Goal: Task Accomplishment & Management: Use online tool/utility

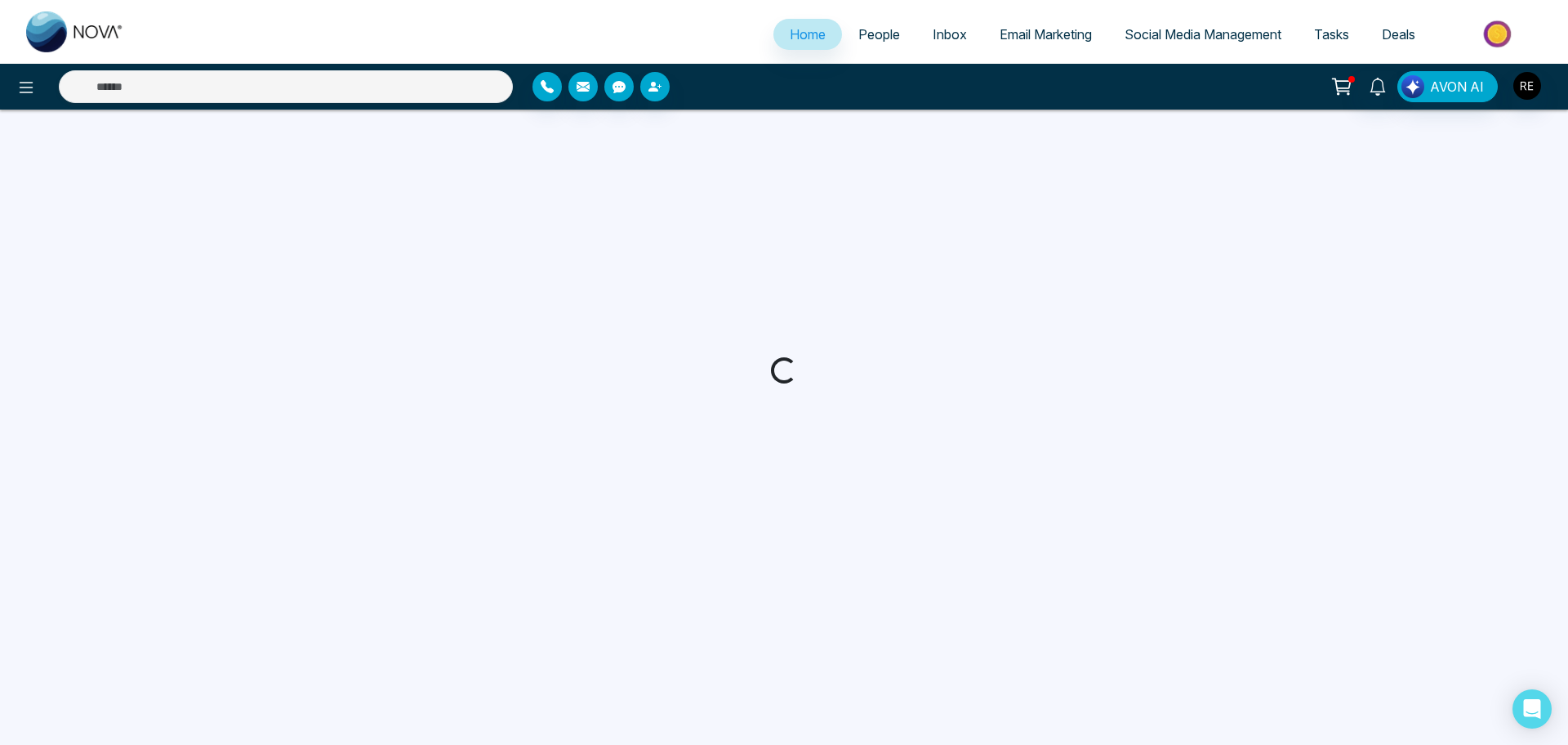
select select "*"
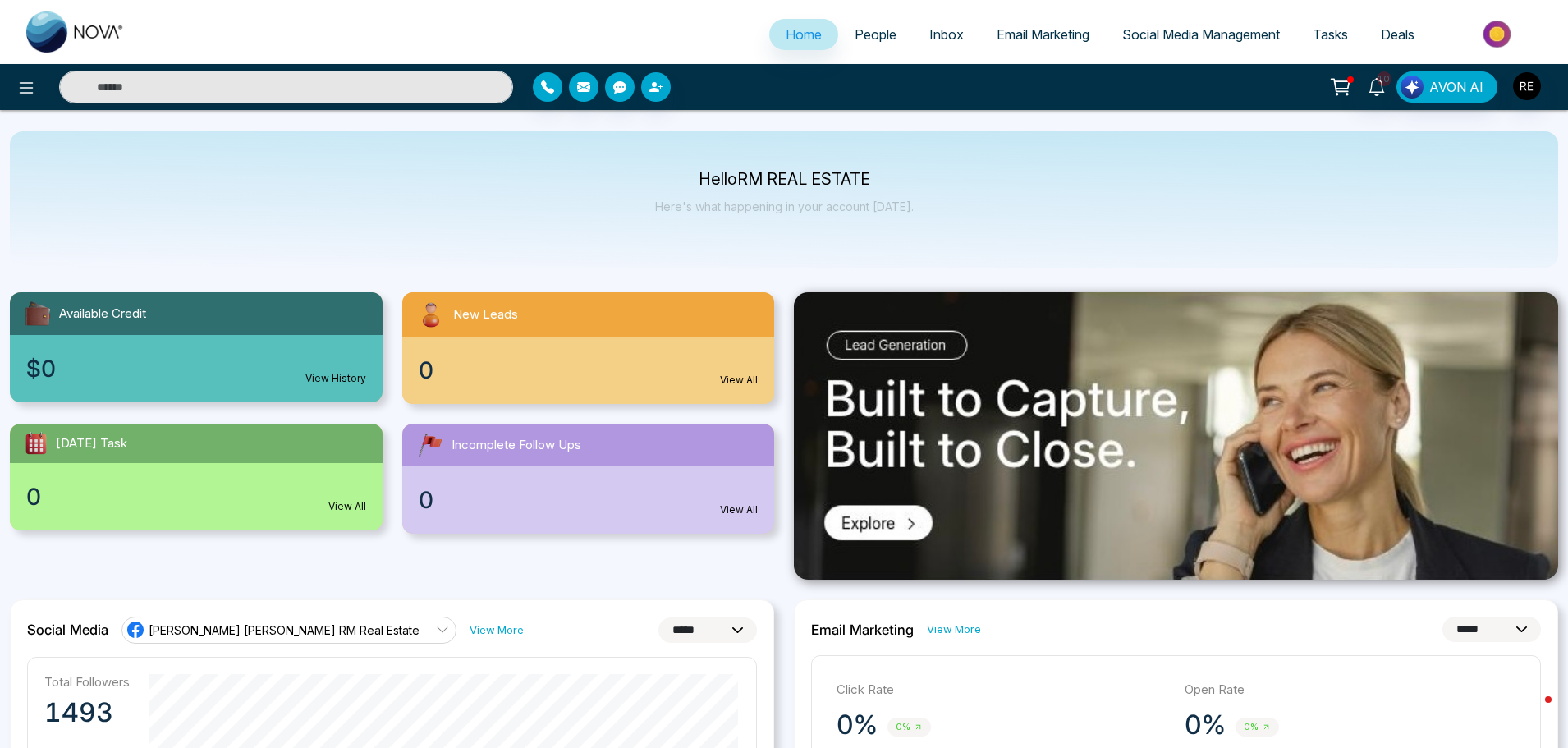
click at [1161, 34] on span "Social Media Management" at bounding box center [1201, 34] width 158 height 16
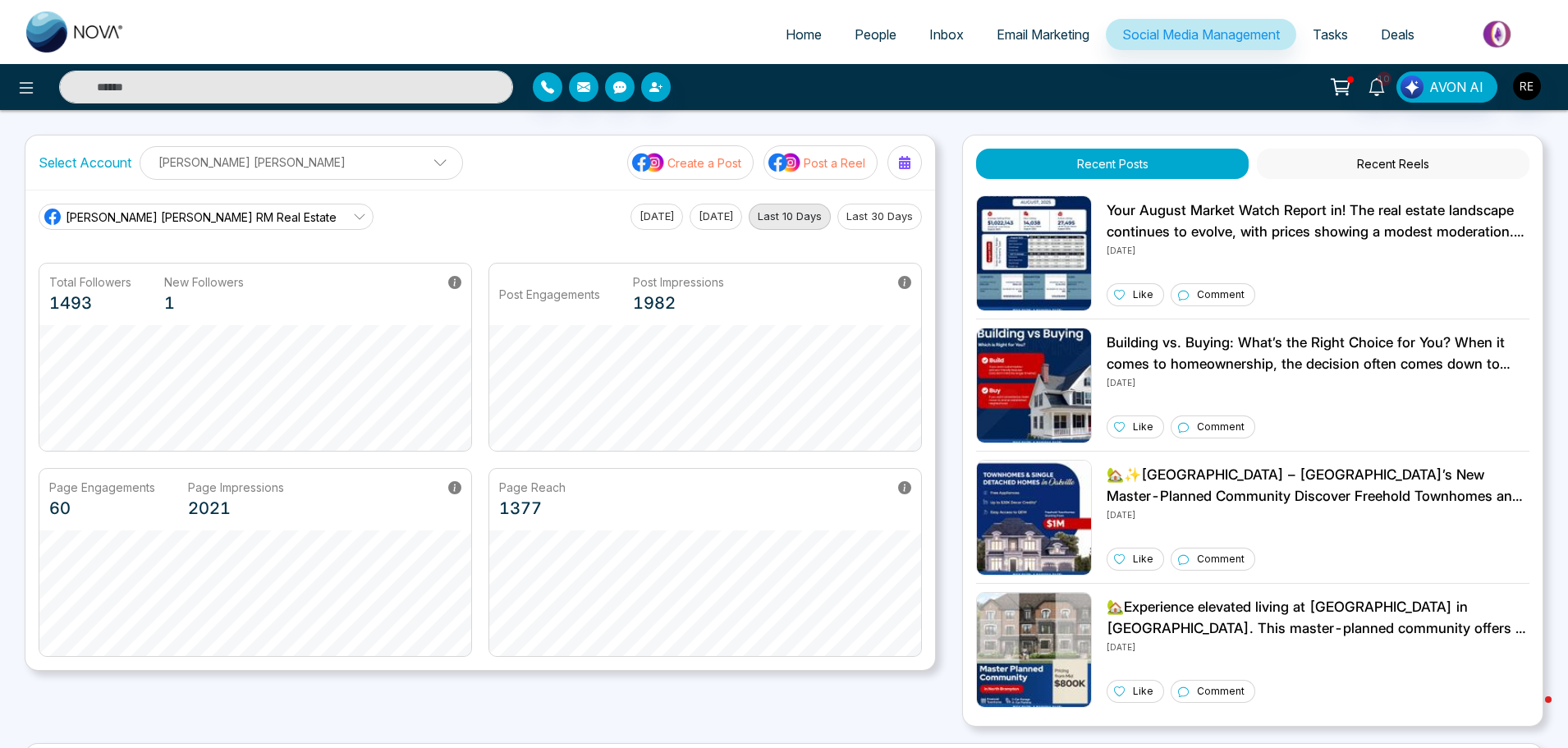
click at [690, 164] on p "Create a Post" at bounding box center [704, 162] width 74 height 17
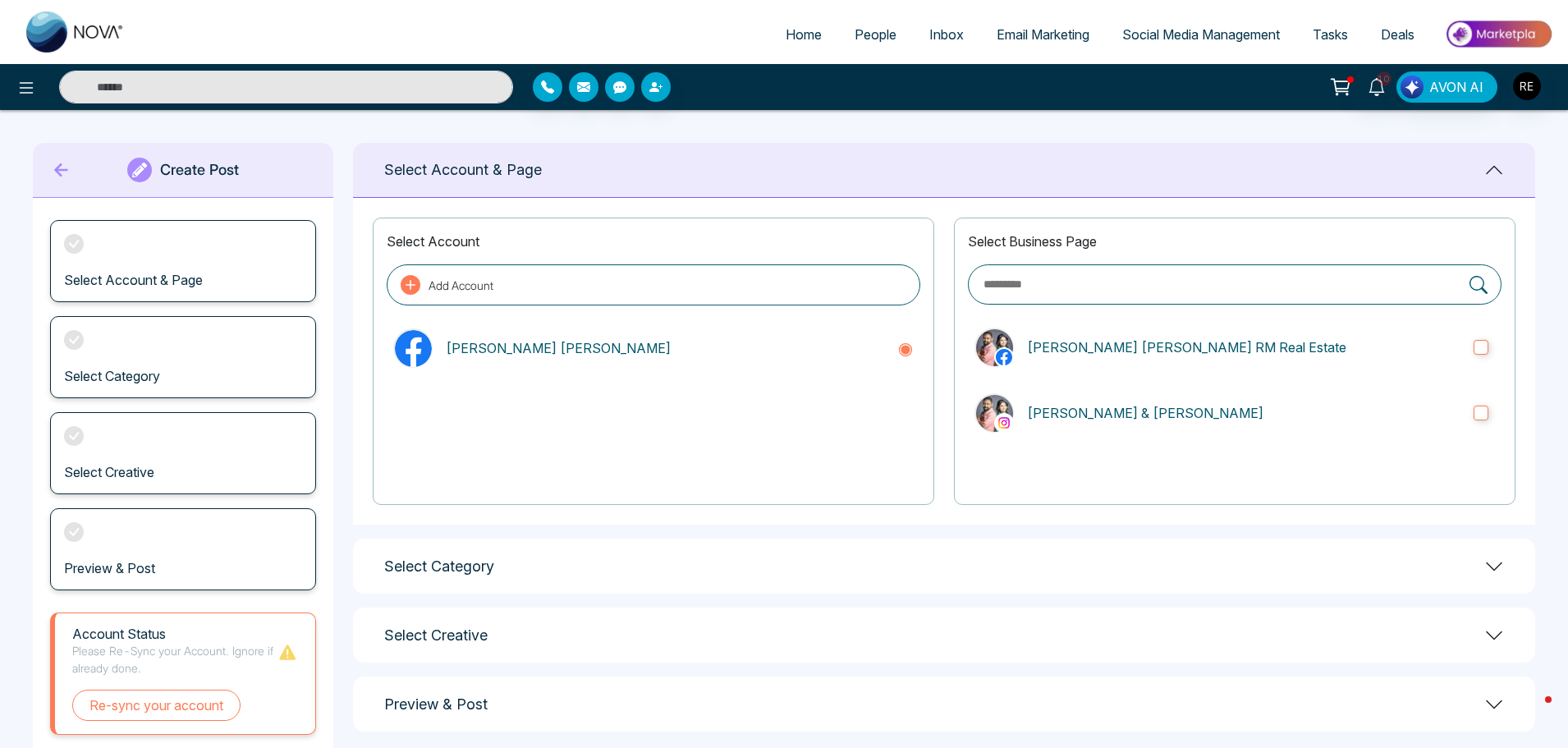
scroll to position [44, 0]
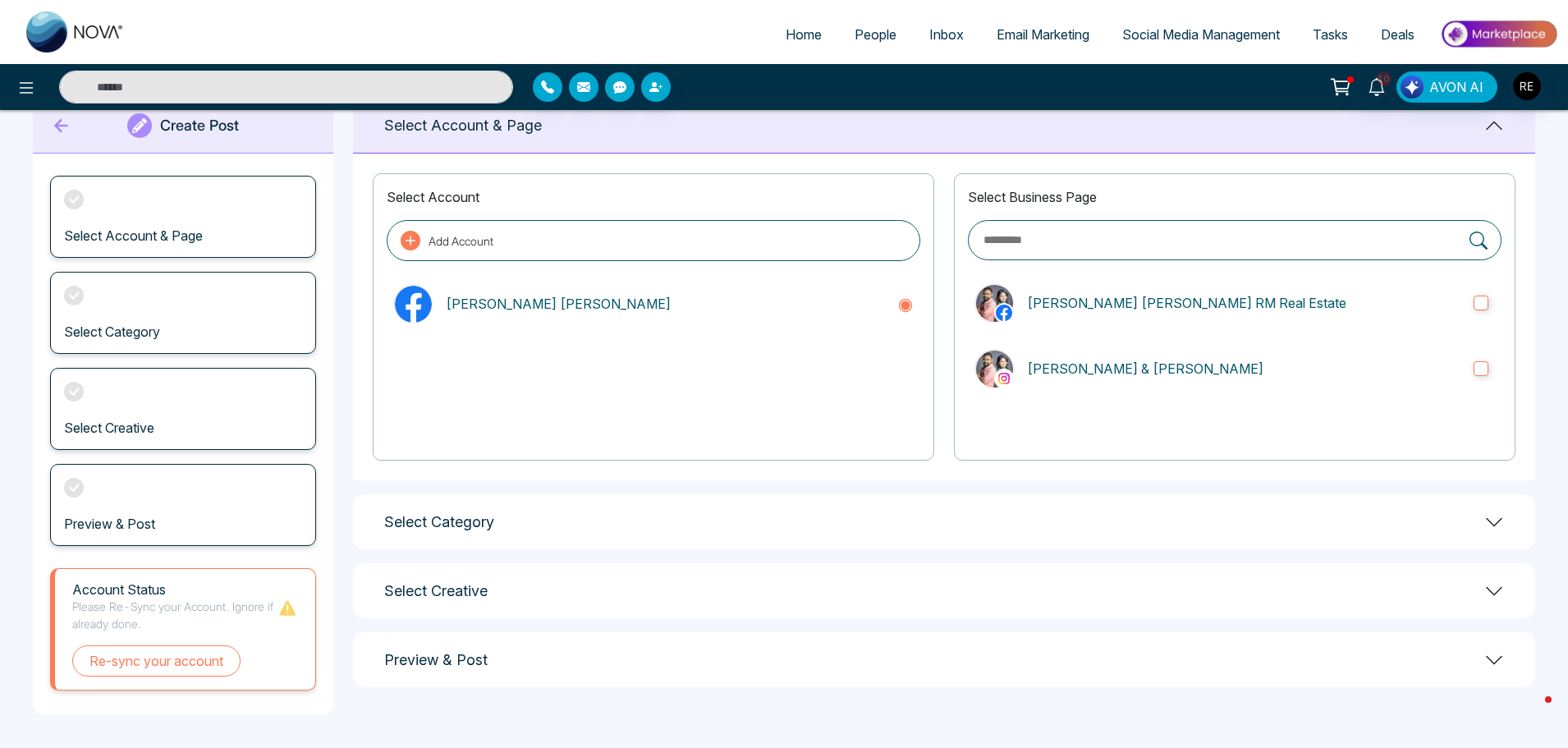
click at [460, 536] on div "Select Category" at bounding box center [944, 521] width 1182 height 55
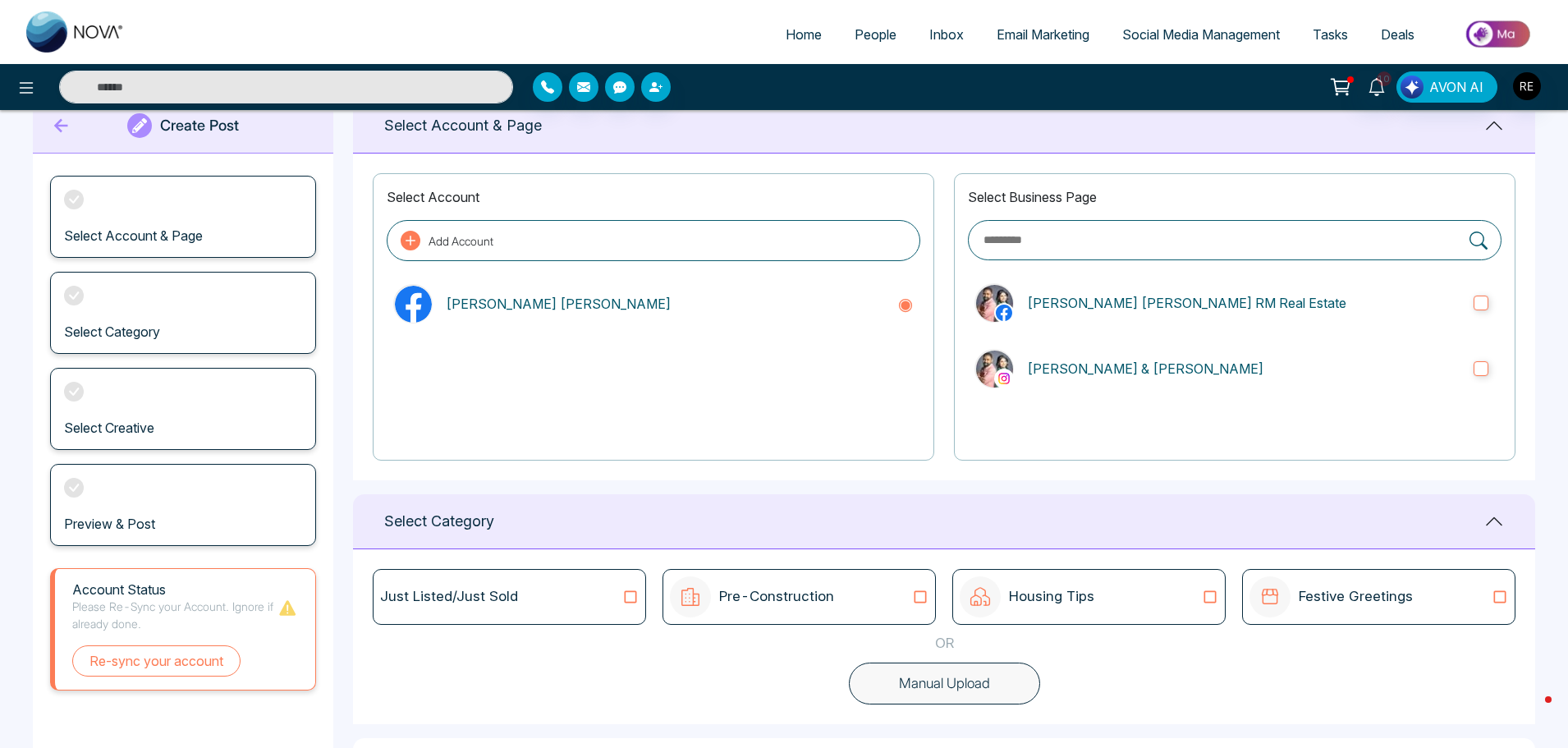
click at [912, 601] on icon at bounding box center [920, 596] width 22 height 16
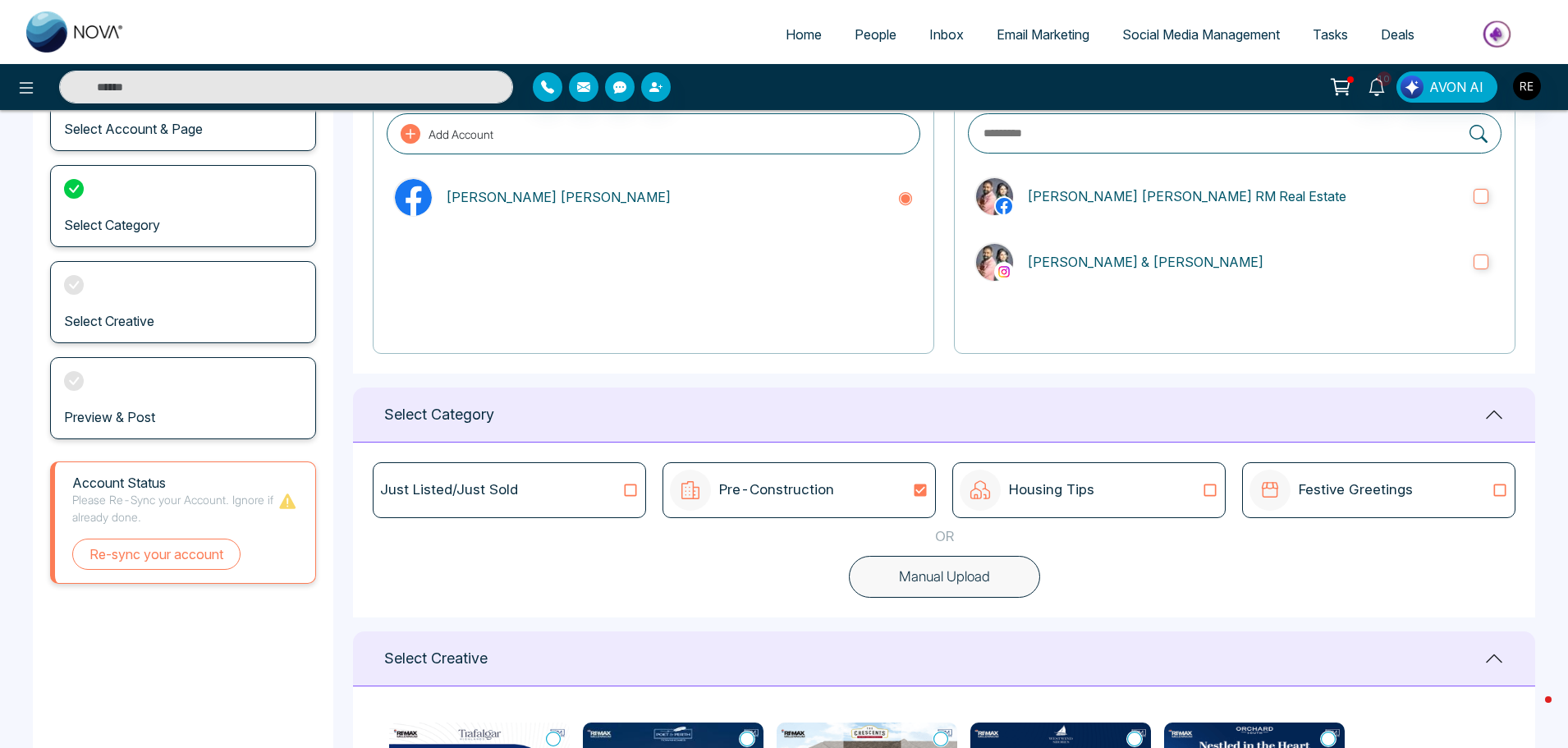
scroll to position [164, 0]
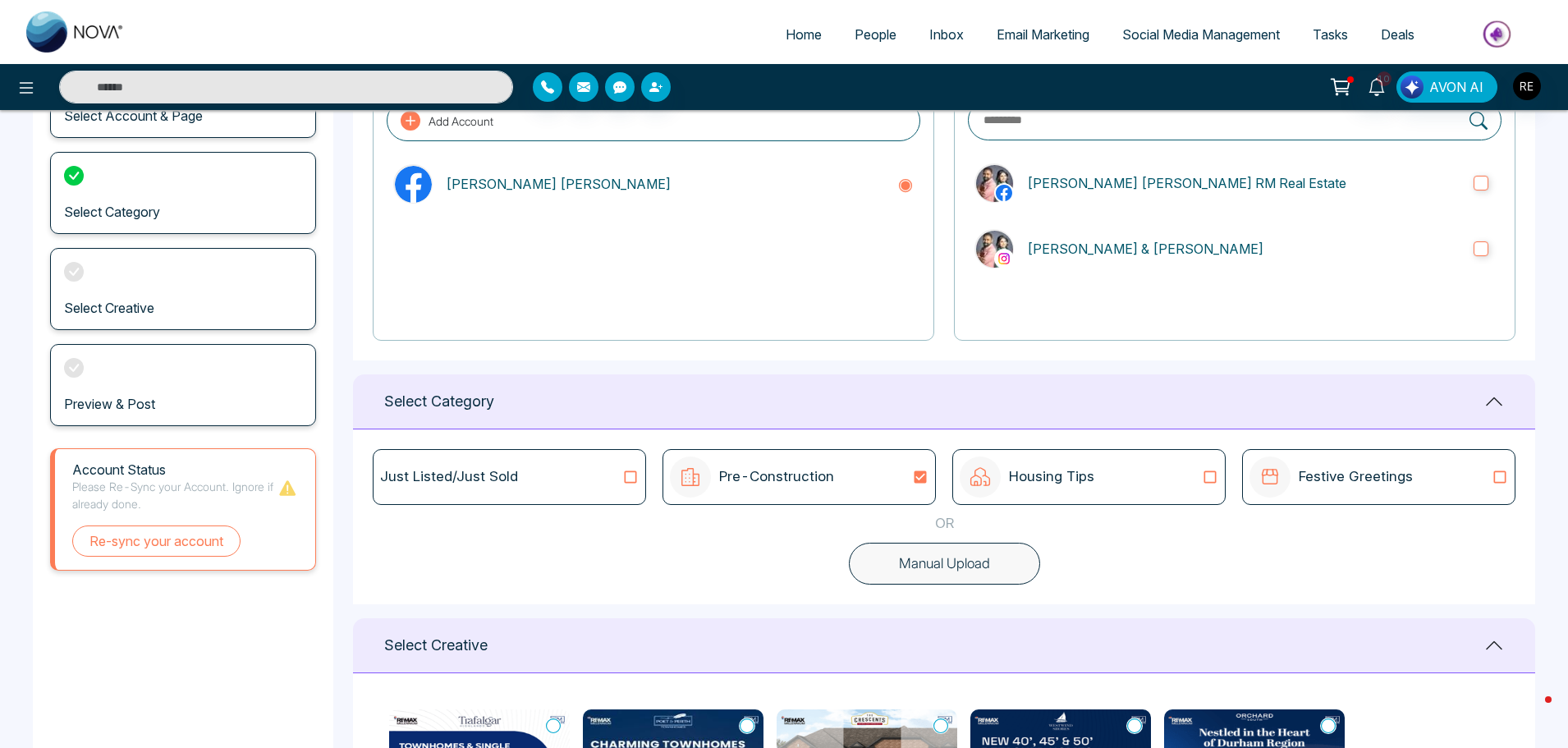
click at [1211, 478] on icon at bounding box center [1209, 476] width 22 height 16
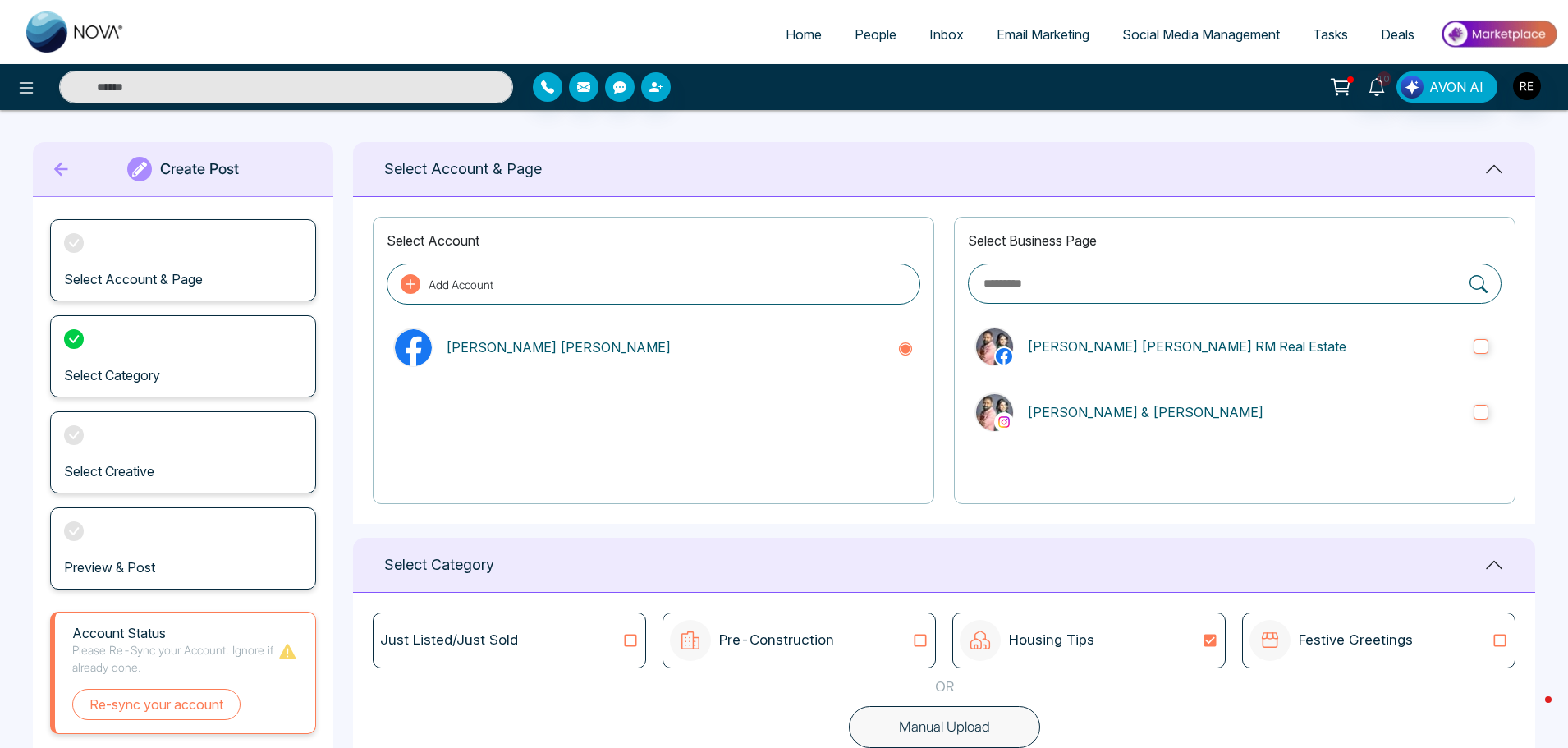
scroll to position [0, 0]
click at [59, 168] on icon at bounding box center [60, 170] width 14 height 14
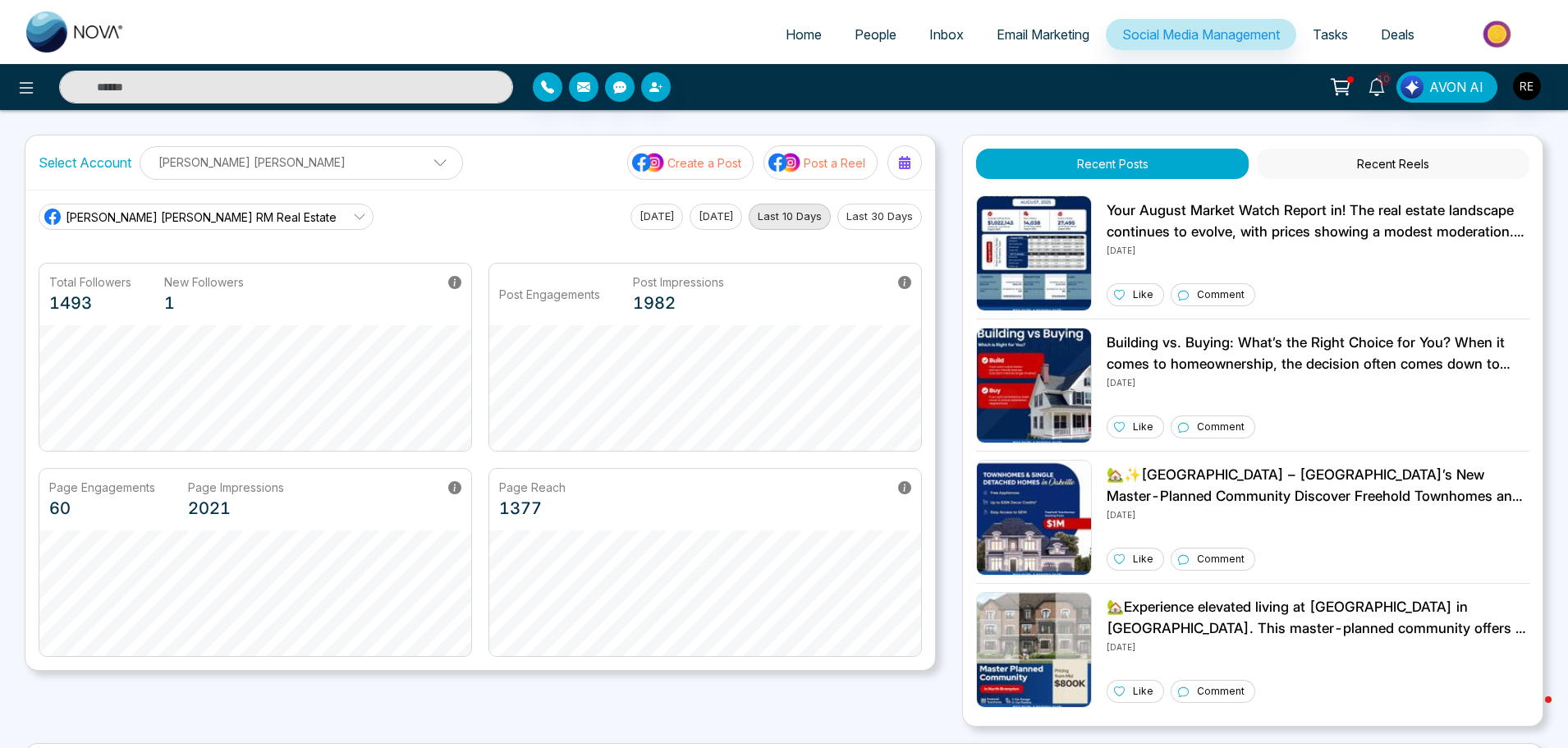
click at [803, 164] on button "Post a Reel" at bounding box center [820, 162] width 114 height 34
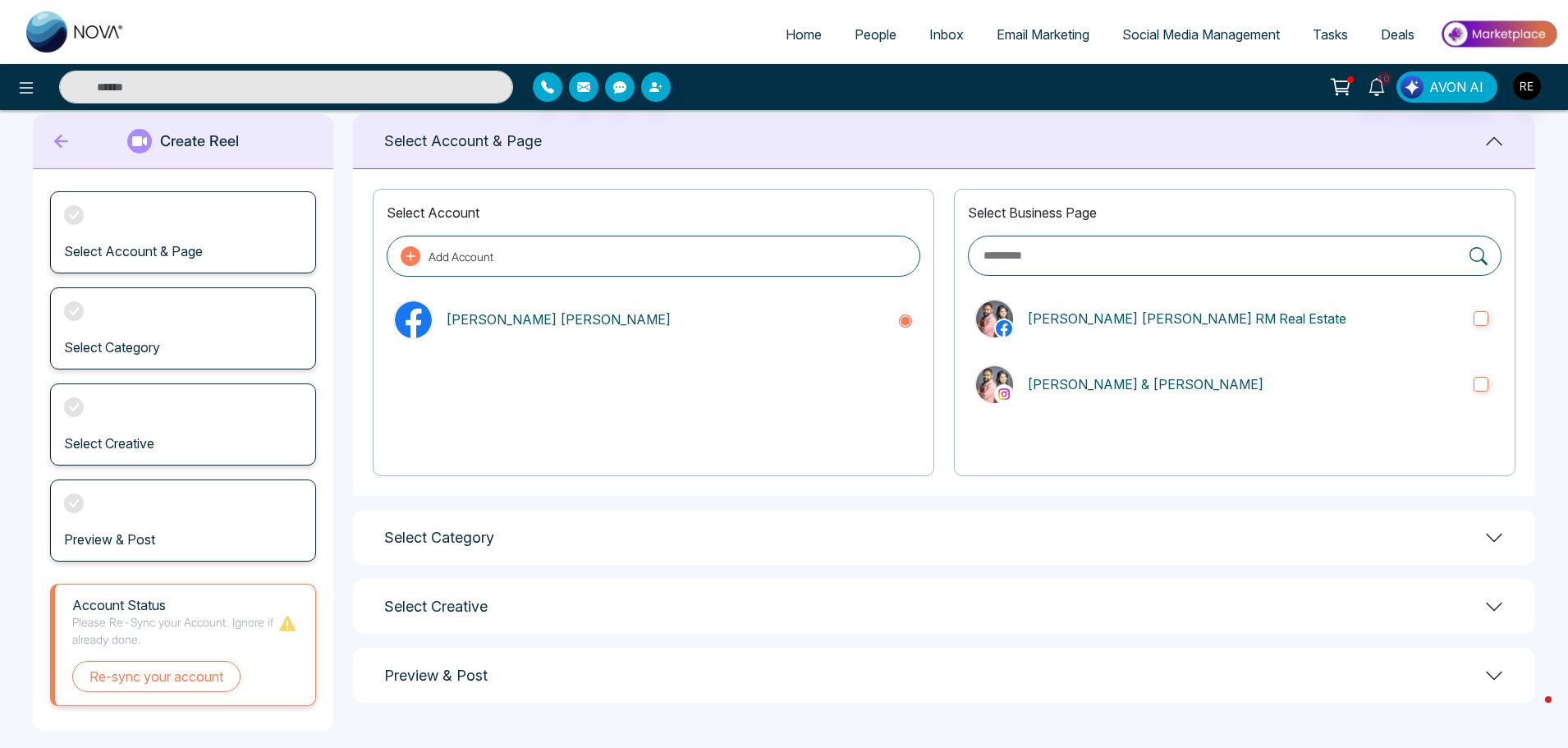
scroll to position [44, 0]
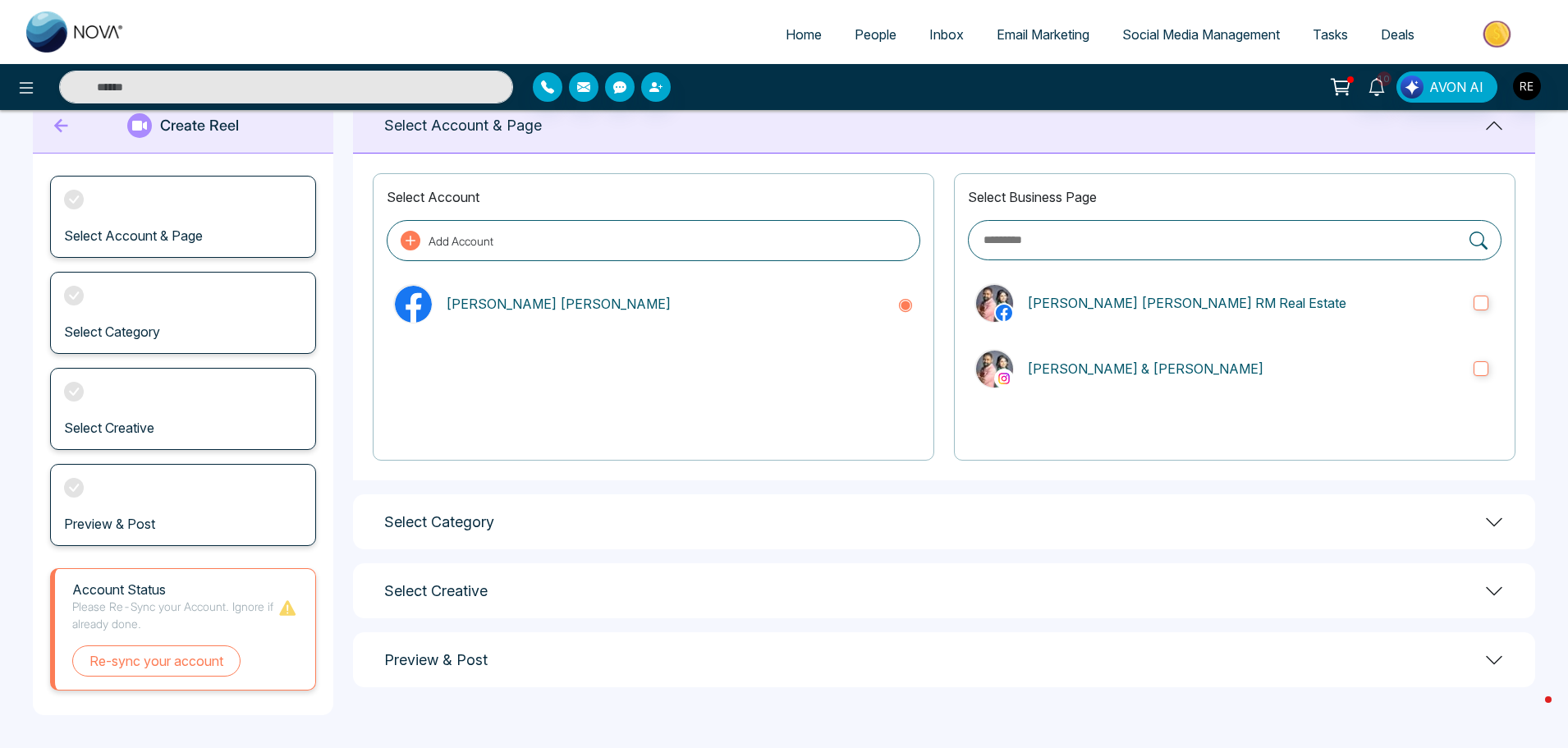
click at [452, 510] on div "Select Category" at bounding box center [944, 521] width 1182 height 55
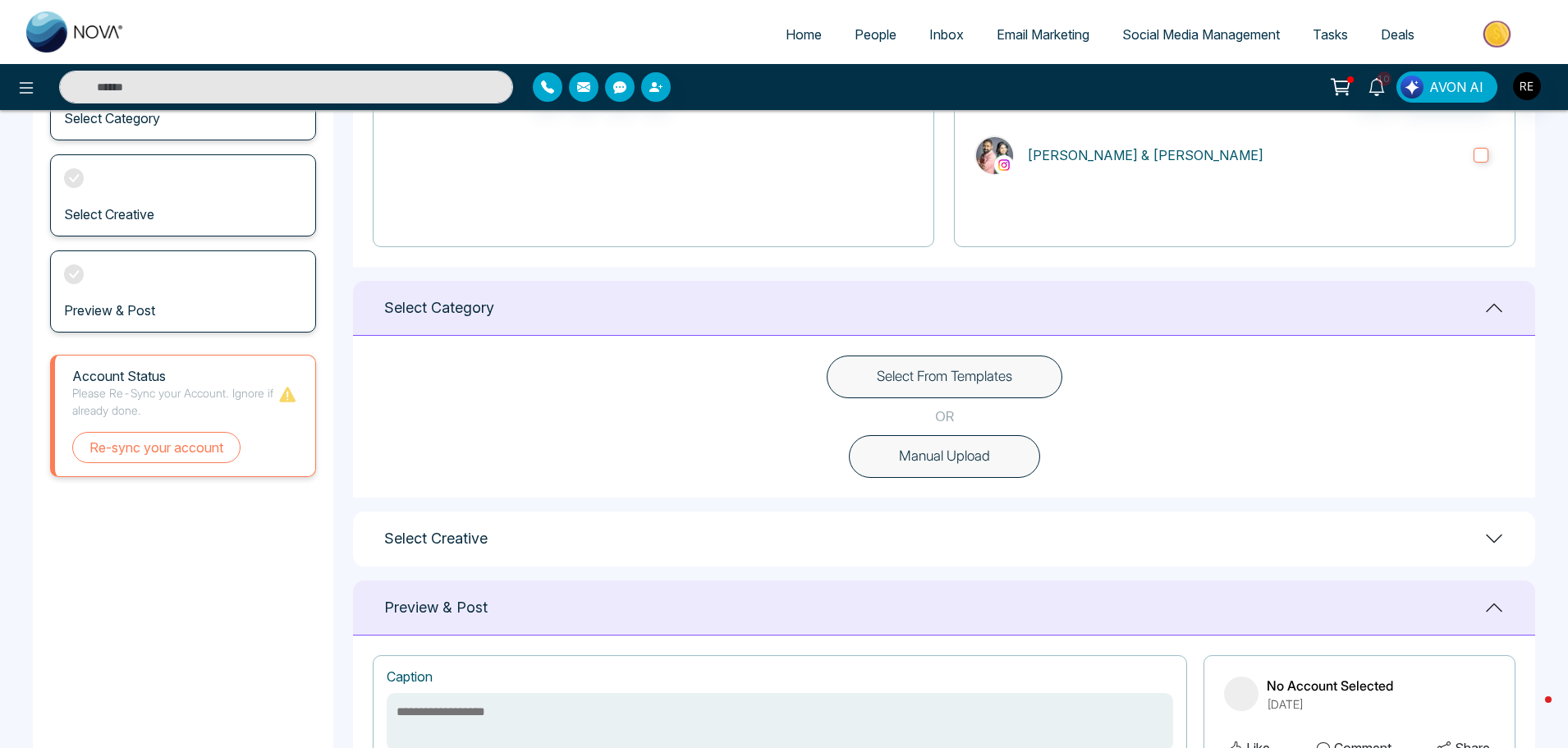
scroll to position [291, 0]
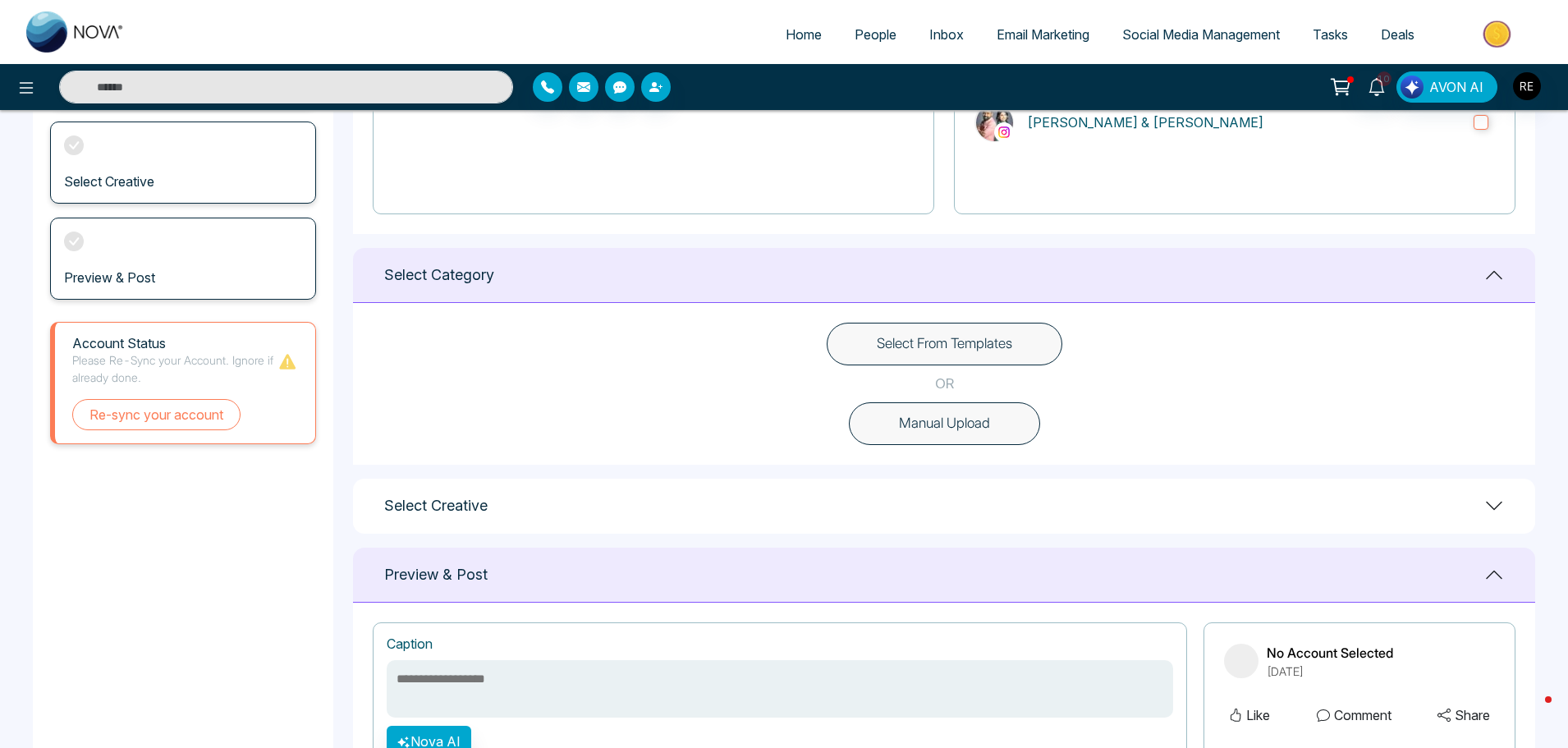
click at [931, 341] on button "Select From Templates" at bounding box center [944, 343] width 235 height 42
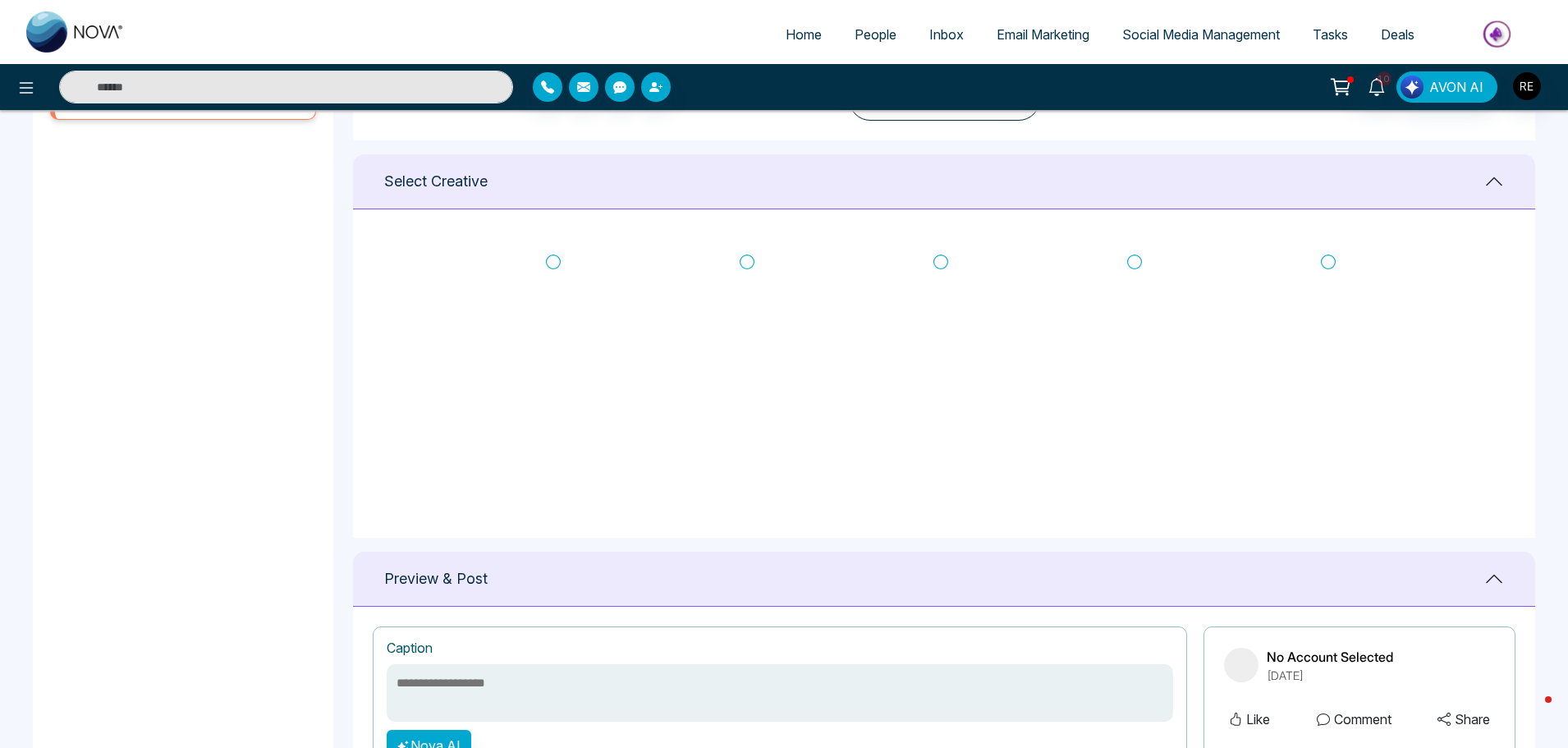
scroll to position [619, 0]
click at [548, 262] on icon at bounding box center [554, 258] width 15 height 15
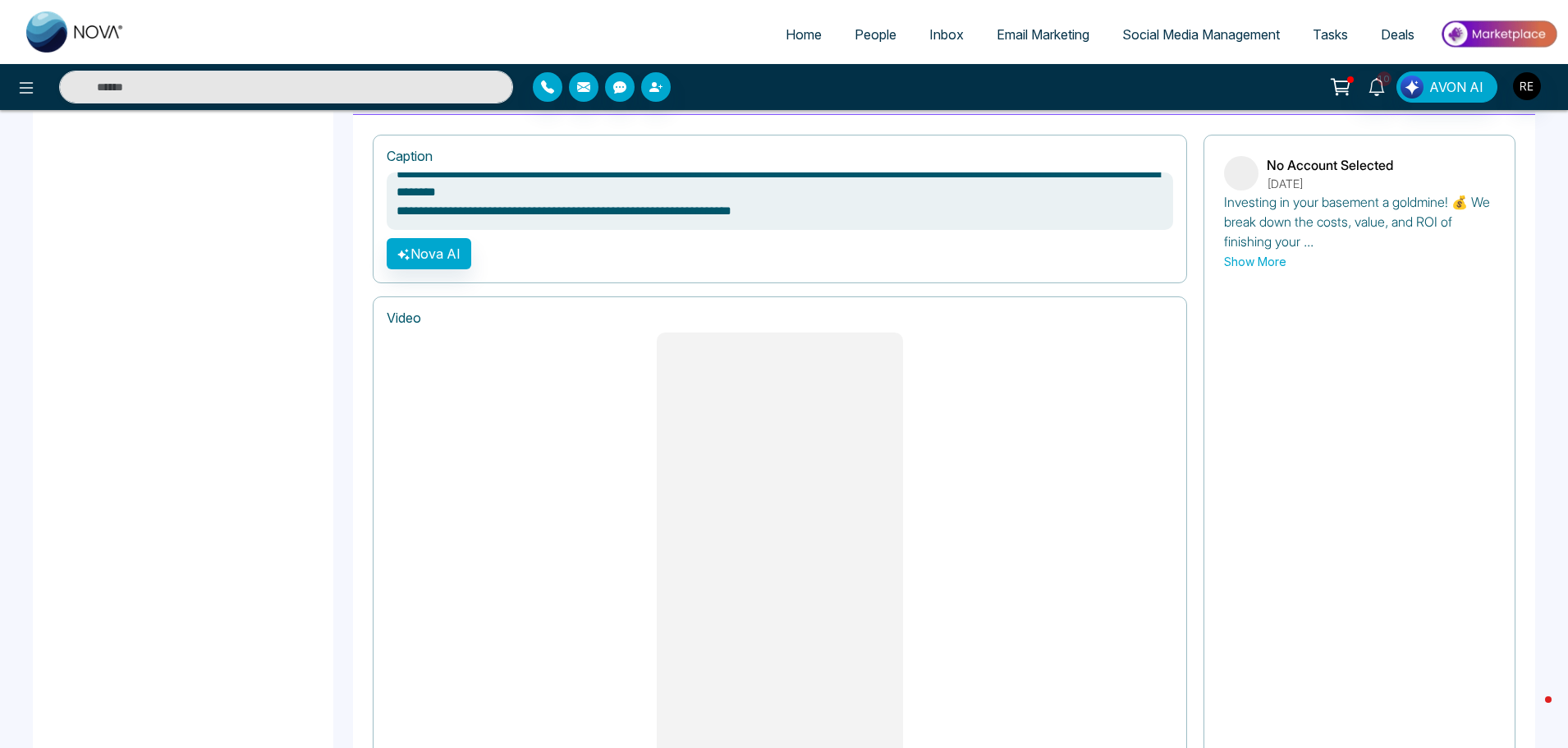
scroll to position [825, 0]
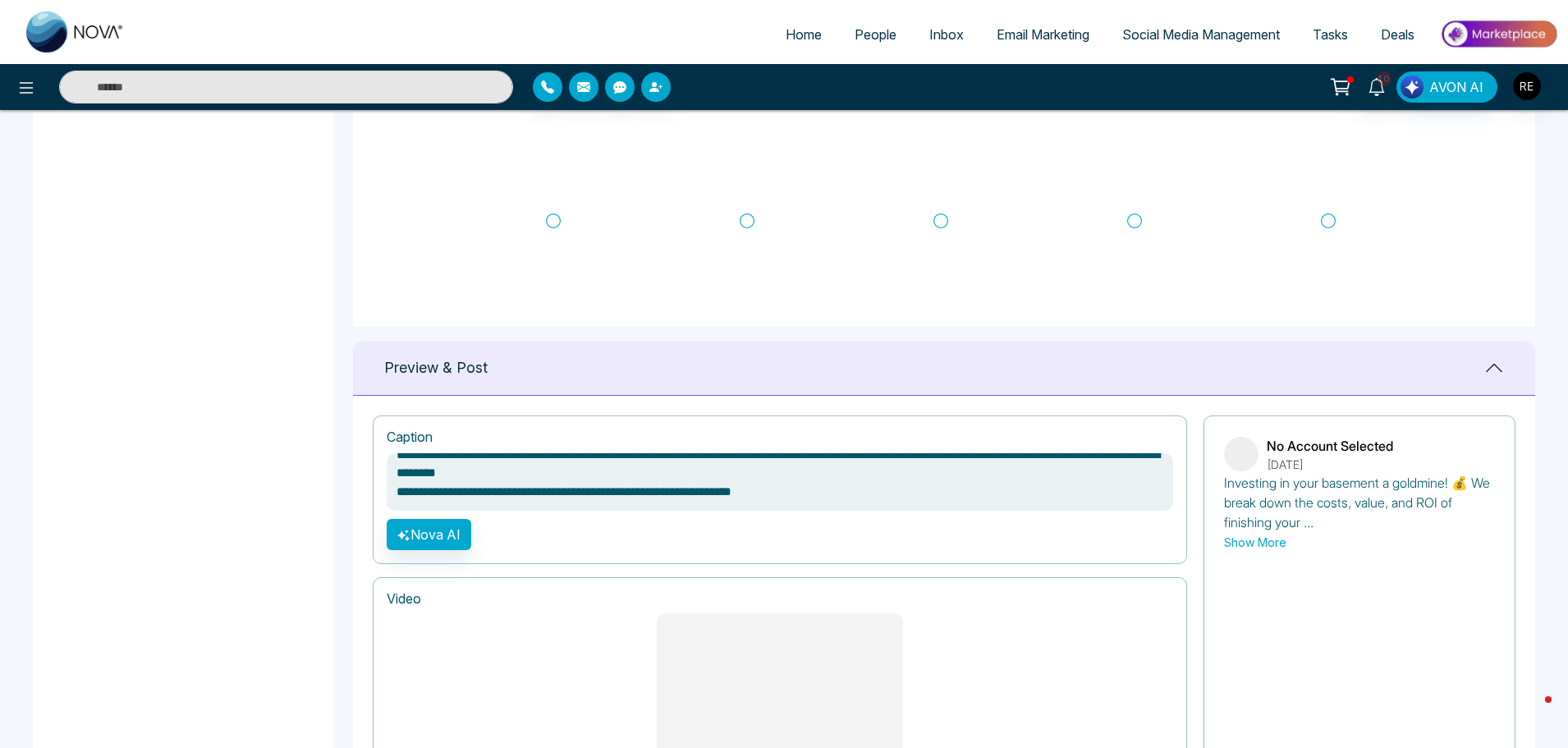
click at [479, 484] on textarea "**********" at bounding box center [779, 482] width 786 height 58
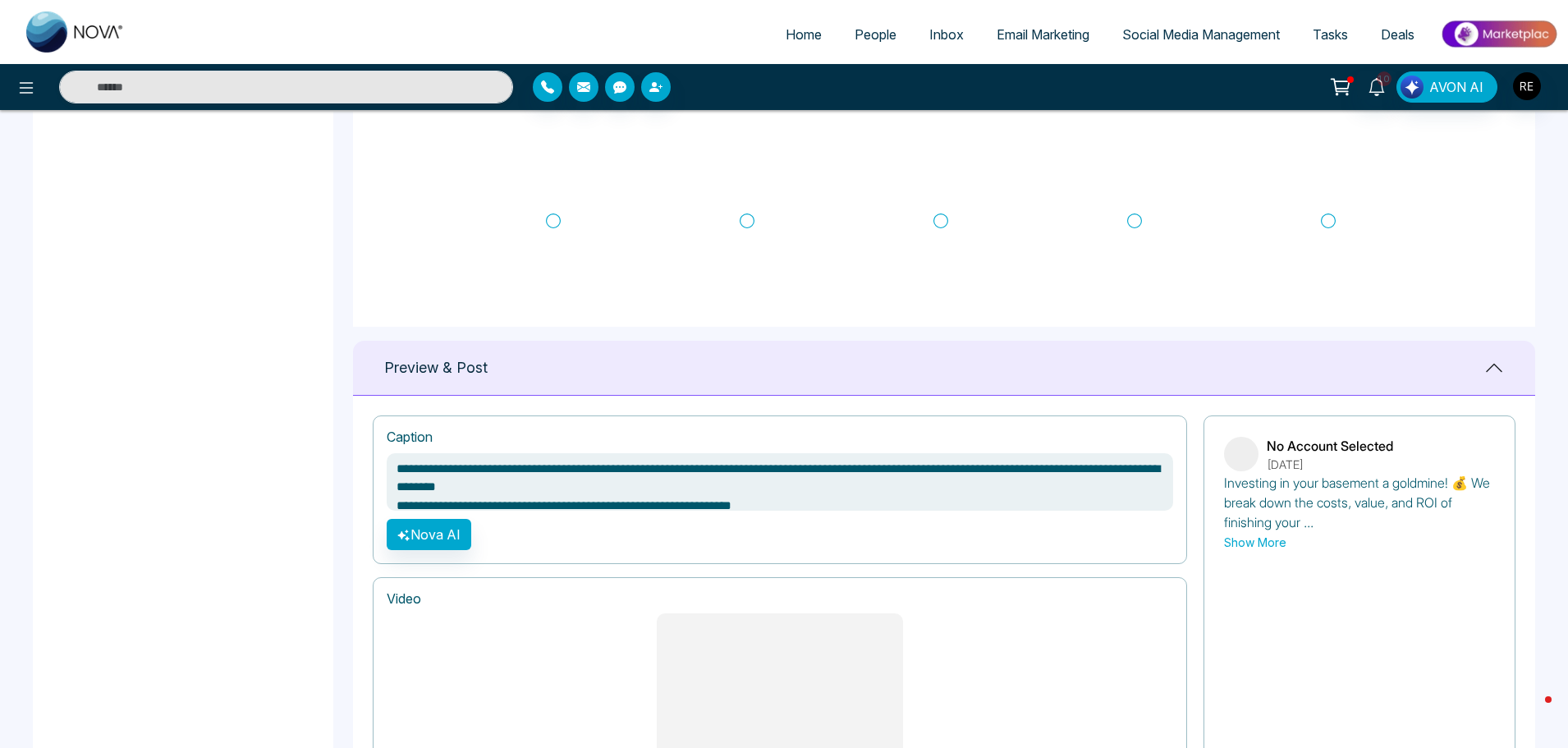
scroll to position [0, 0]
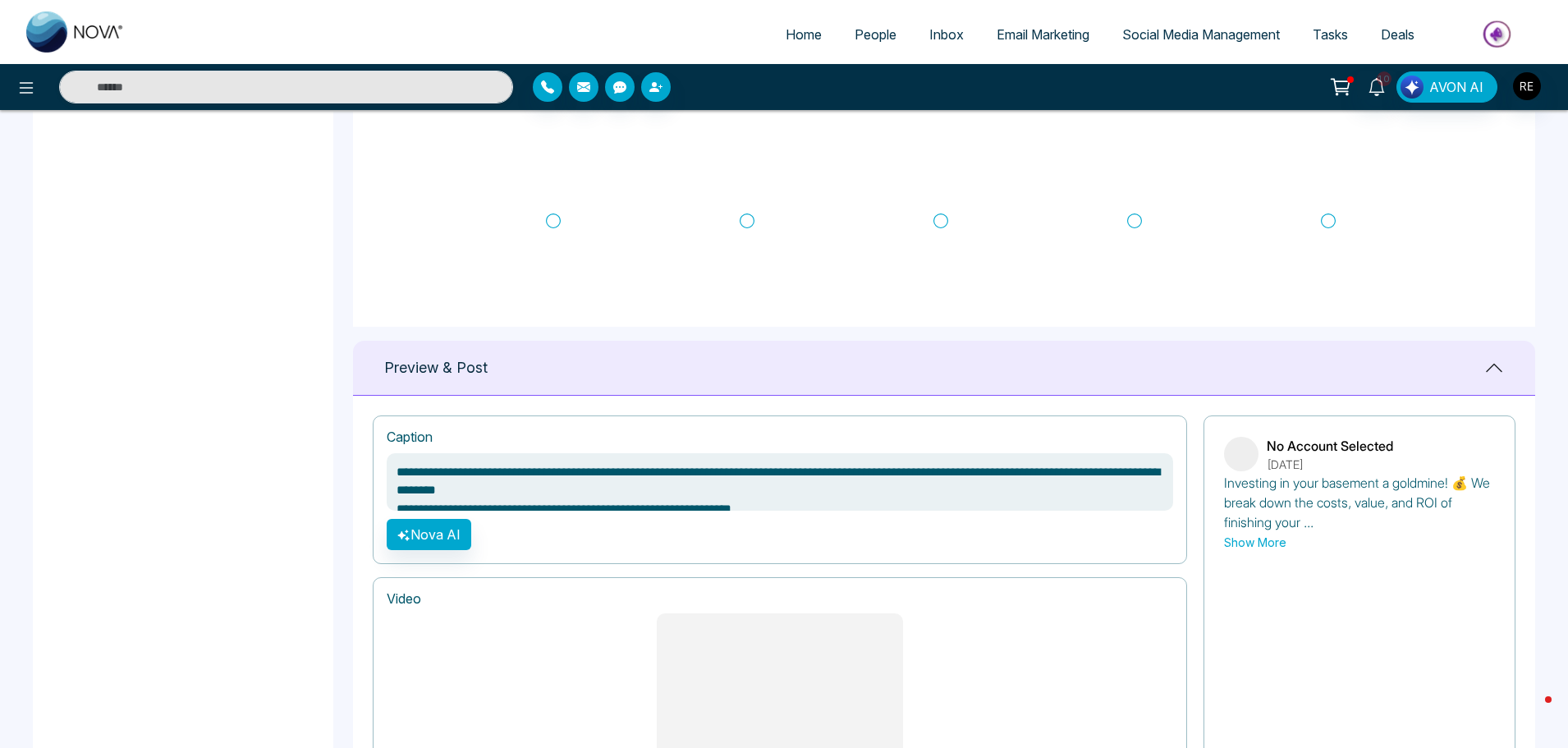
drag, startPoint x: 395, startPoint y: 471, endPoint x: 520, endPoint y: 494, distance: 127.1
click at [520, 494] on textarea "**********" at bounding box center [779, 482] width 786 height 58
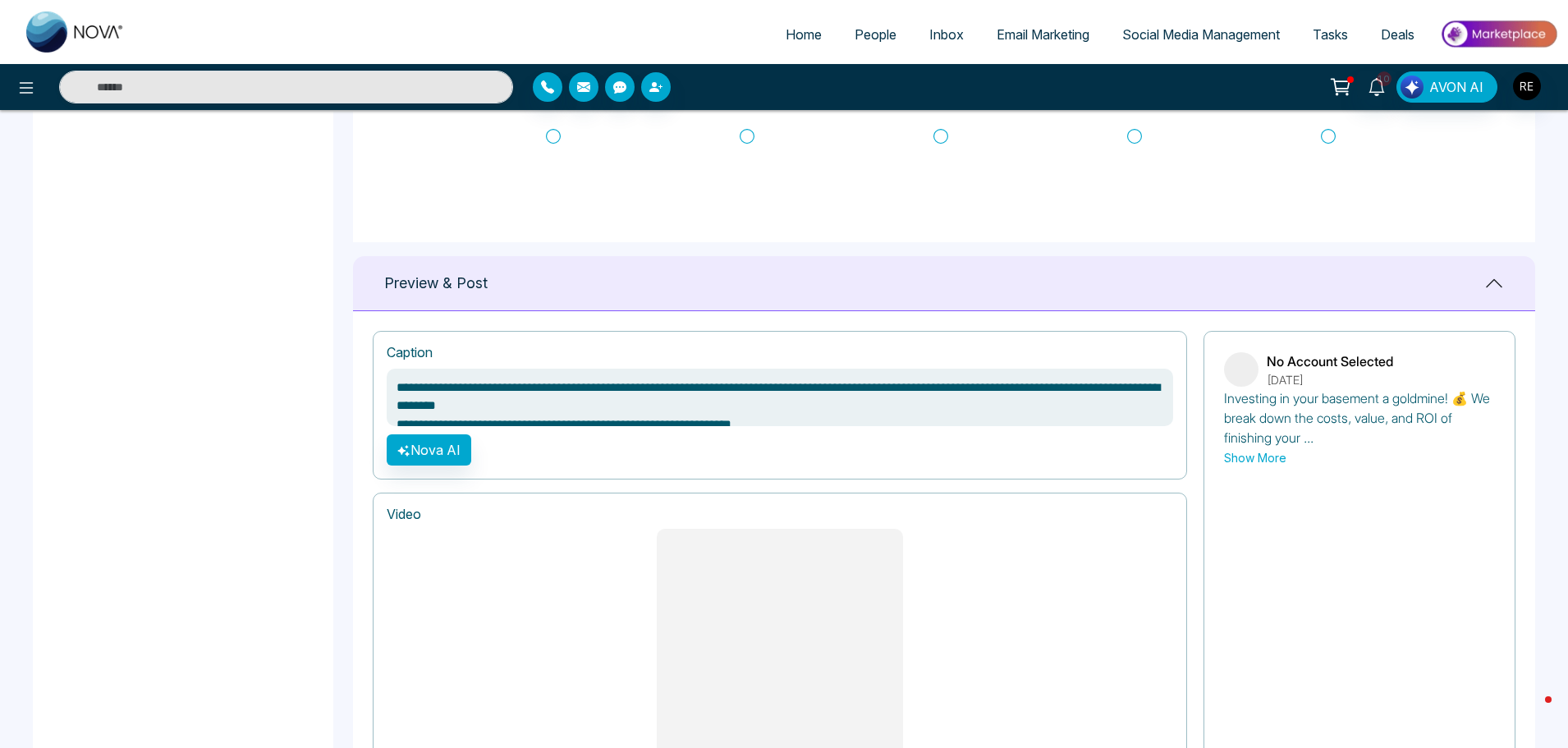
scroll to position [1072, 0]
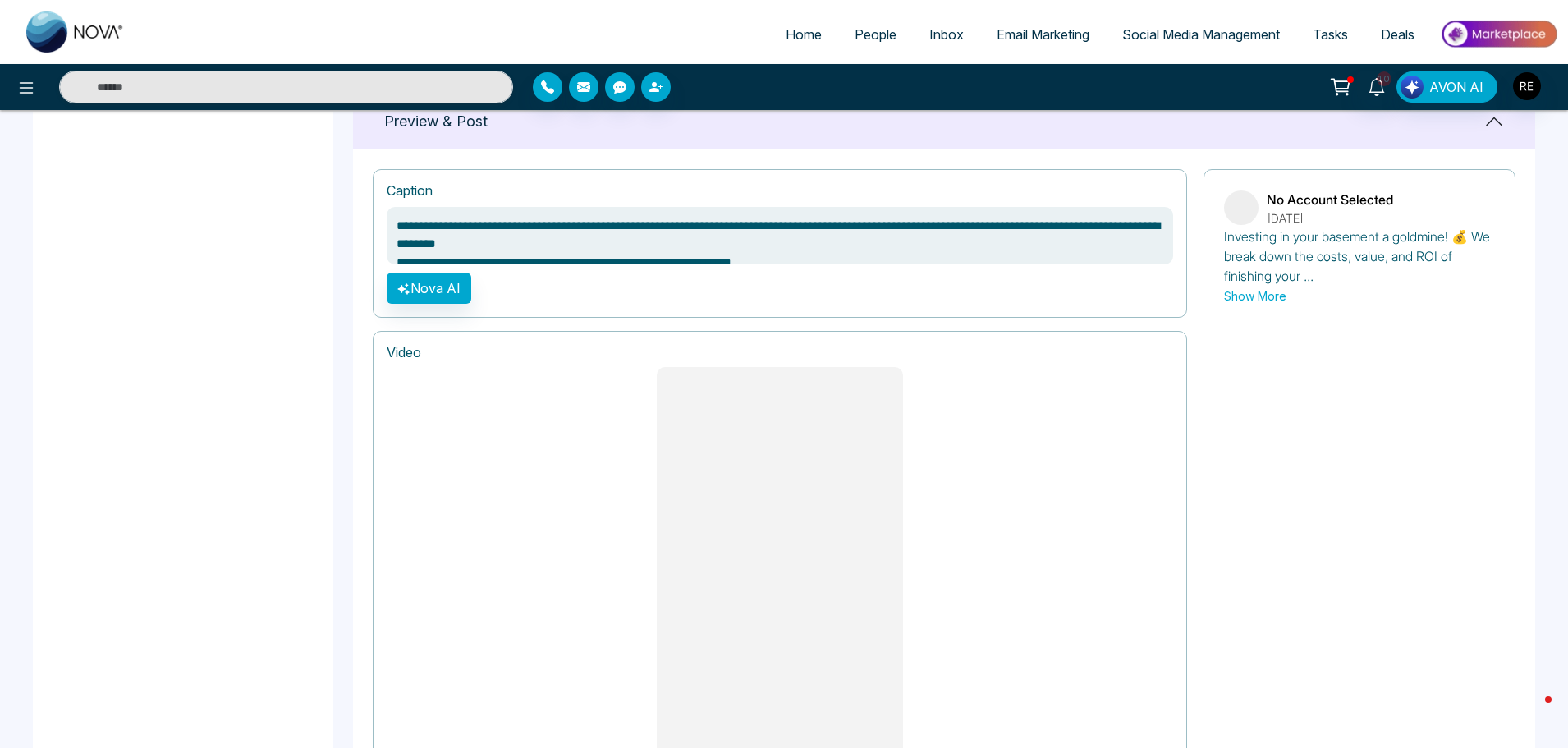
click at [1162, 38] on span "Social Media Management" at bounding box center [1201, 34] width 158 height 16
type textarea "**********"
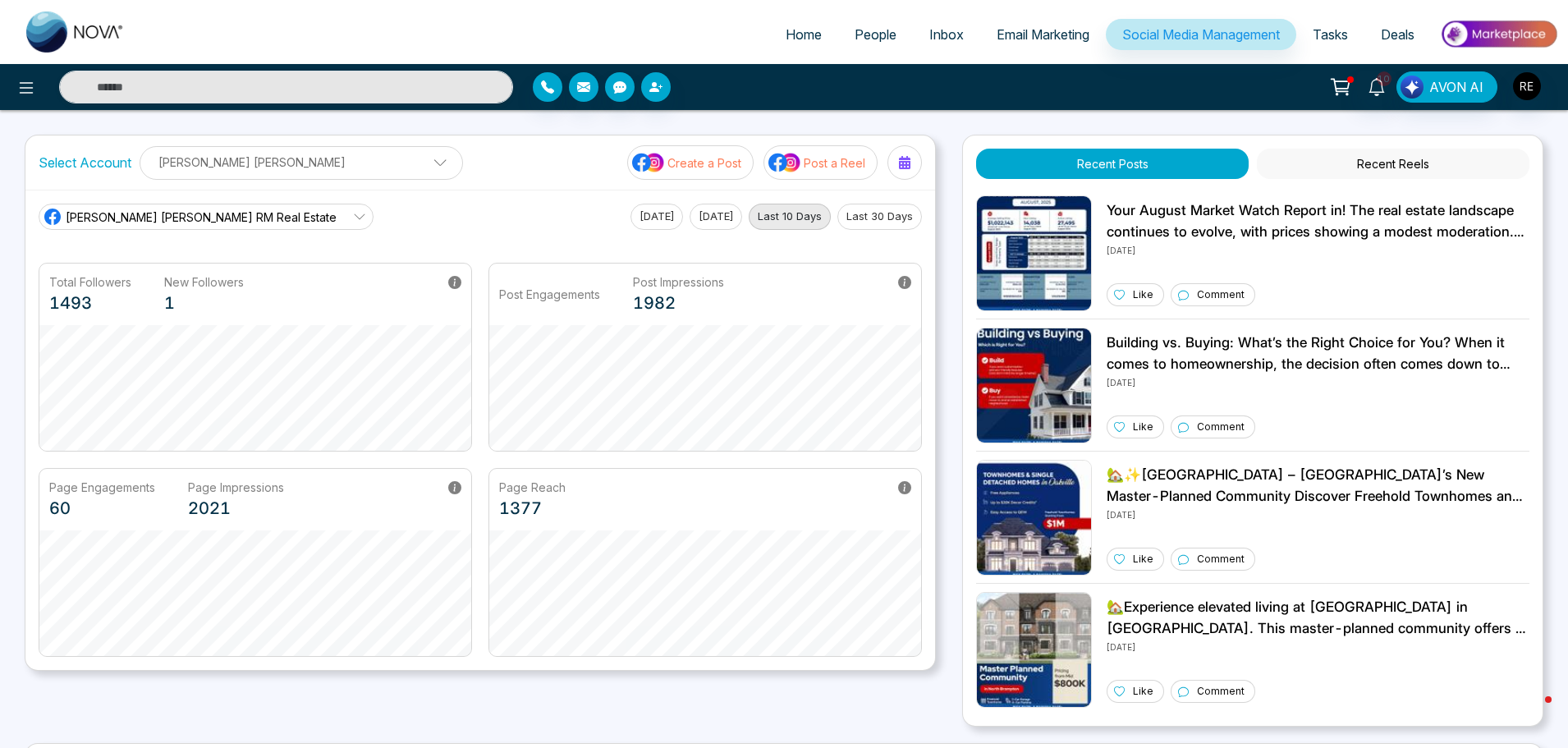
click at [183, 162] on p "[PERSON_NAME] [PERSON_NAME]" at bounding box center [301, 162] width 302 height 27
click at [212, 206] on div "[PERSON_NAME] [PERSON_NAME]" at bounding box center [244, 213] width 186 height 40
click at [673, 170] on p "Create a Post" at bounding box center [704, 162] width 74 height 17
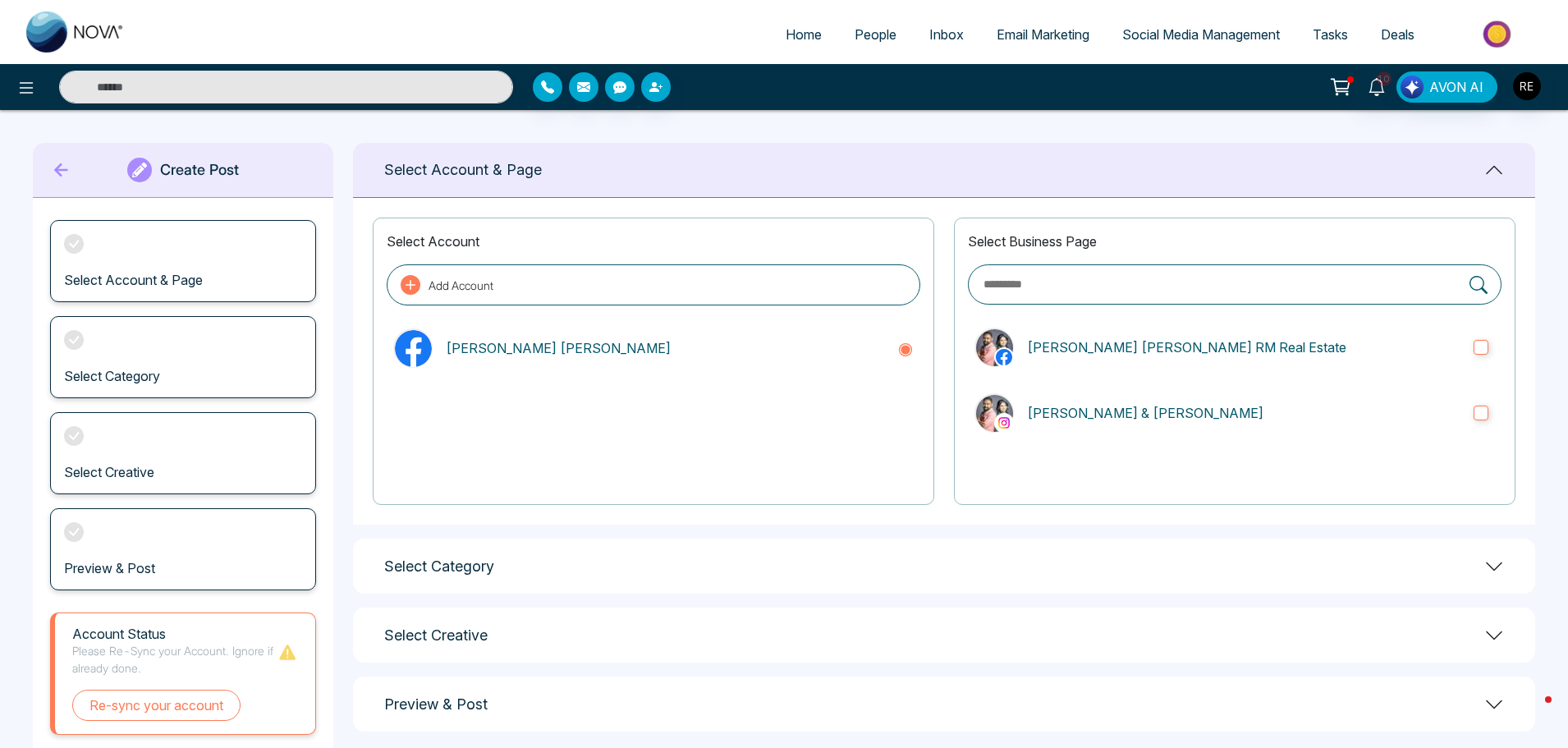
drag, startPoint x: 1249, startPoint y: 42, endPoint x: 1117, endPoint y: 111, distance: 148.9
click at [1249, 42] on span "Social Media Management" at bounding box center [1201, 34] width 158 height 16
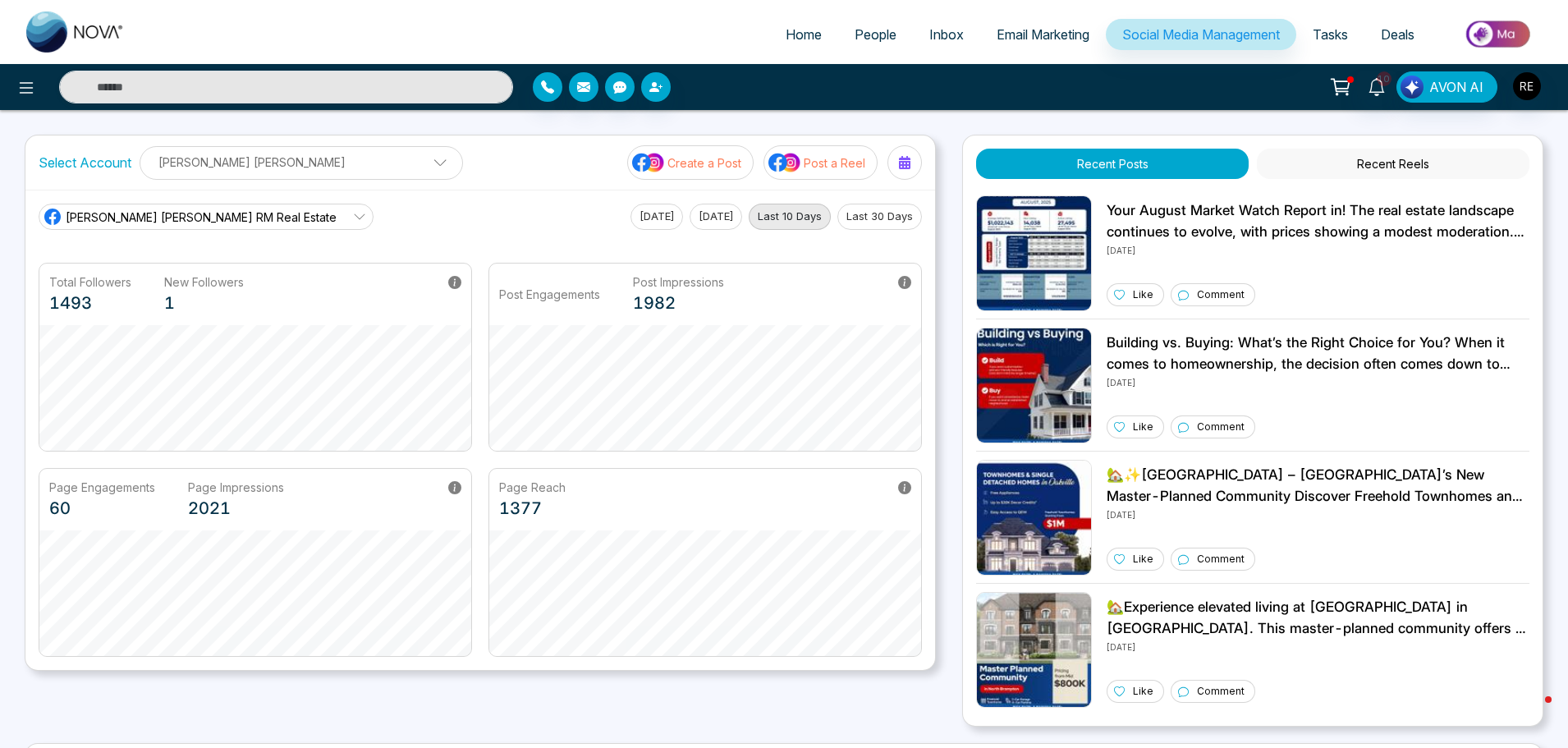
click at [723, 169] on p "Create a Post" at bounding box center [704, 162] width 74 height 17
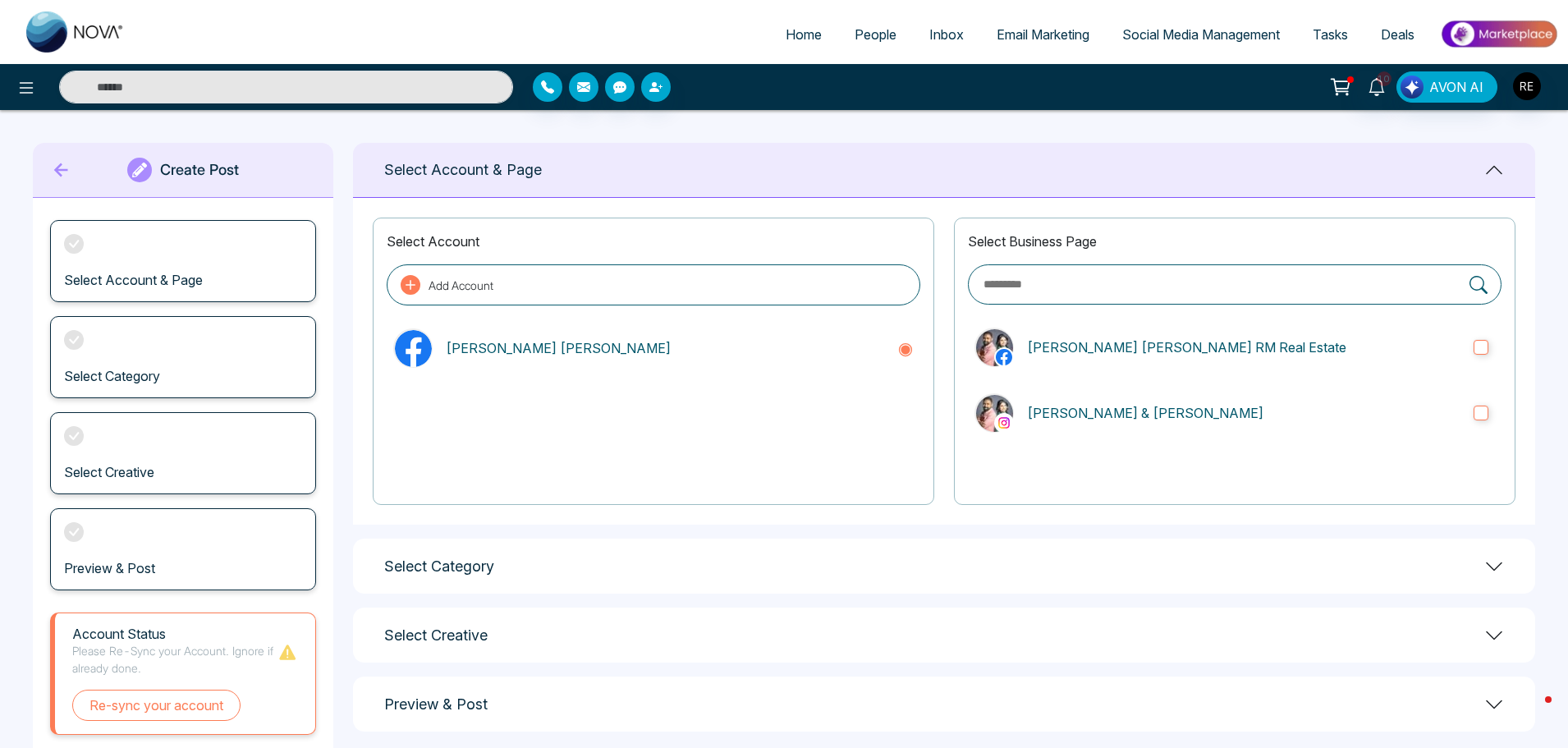
click at [430, 576] on div "Select Category" at bounding box center [944, 566] width 1182 height 55
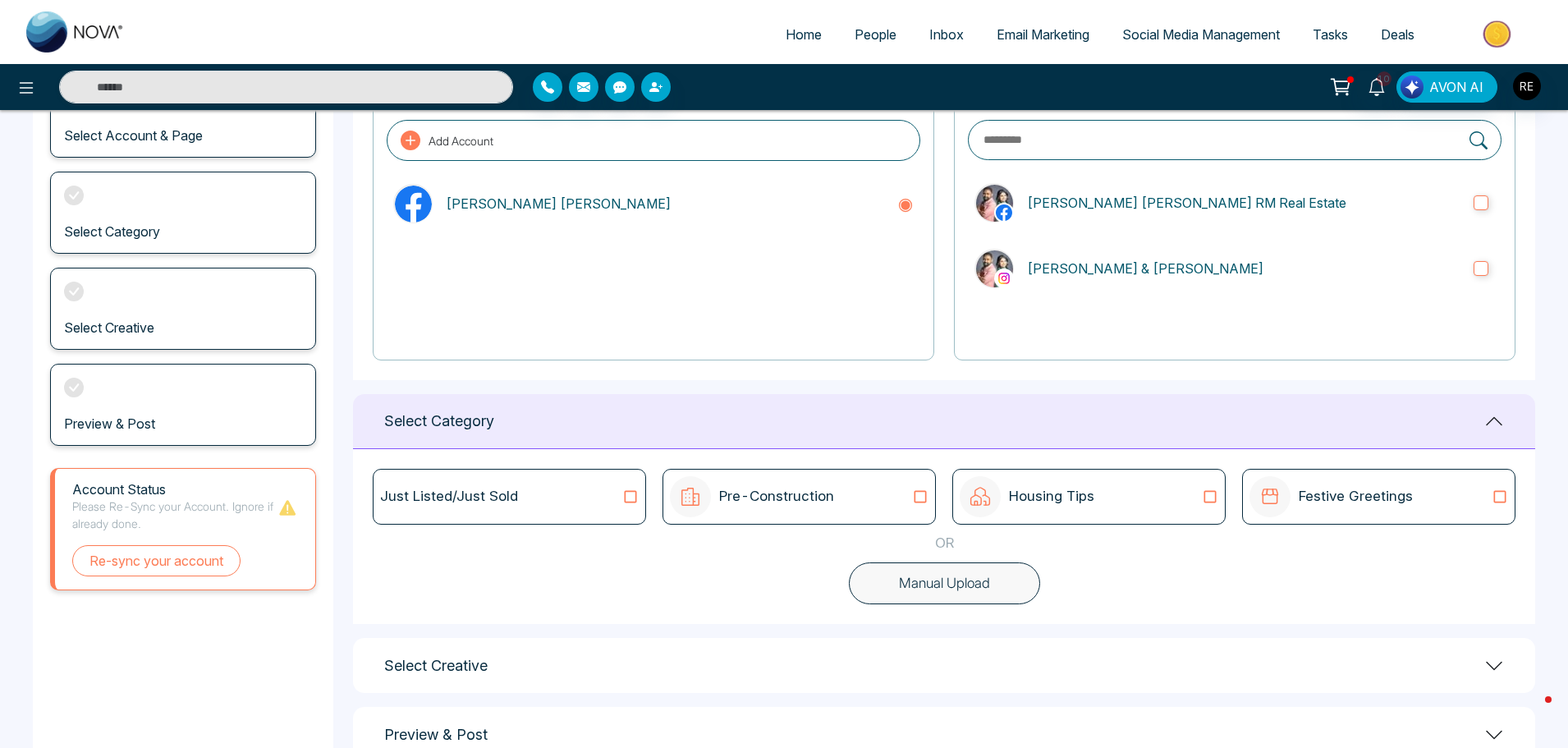
scroll to position [191, 0]
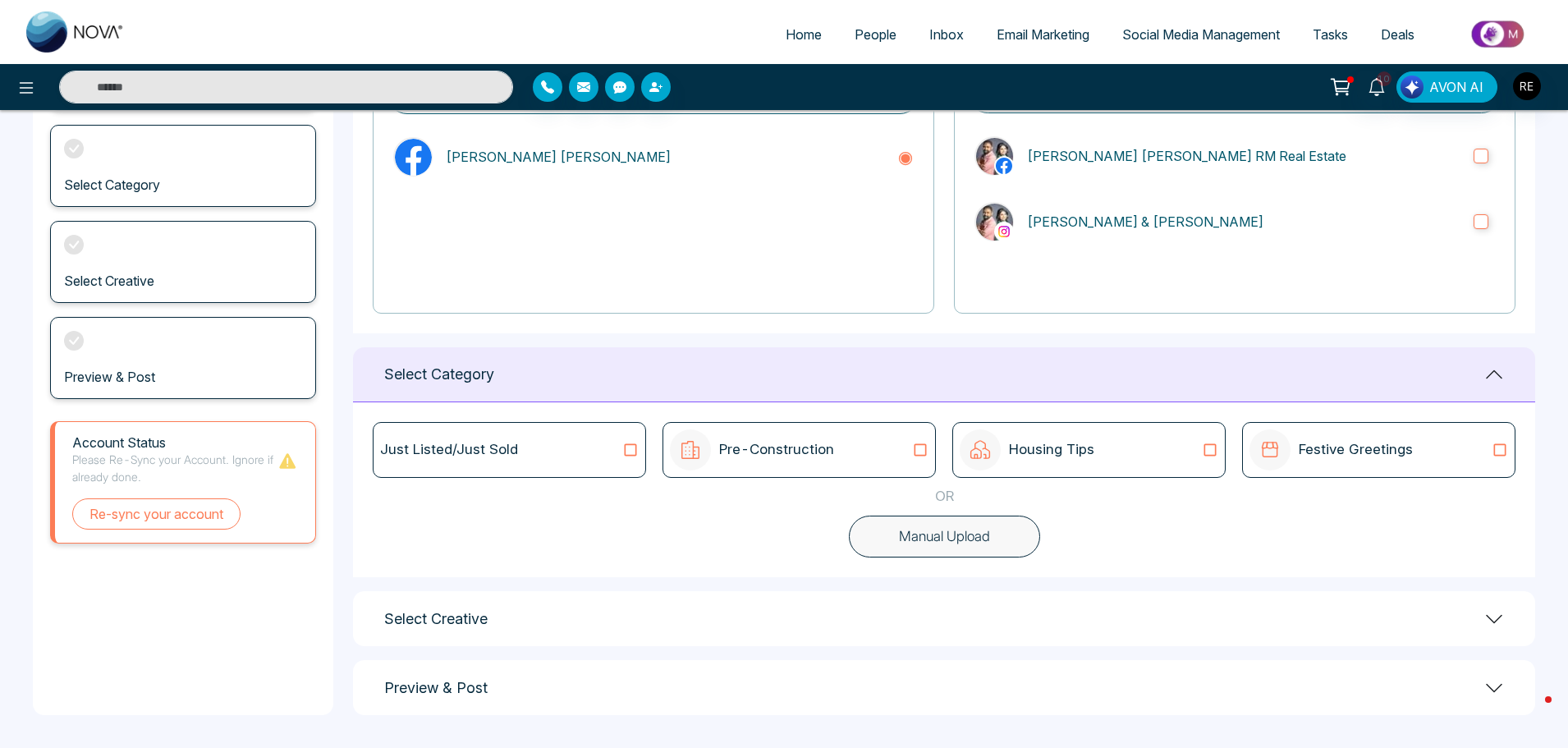
click at [1205, 449] on icon at bounding box center [1209, 449] width 22 height 16
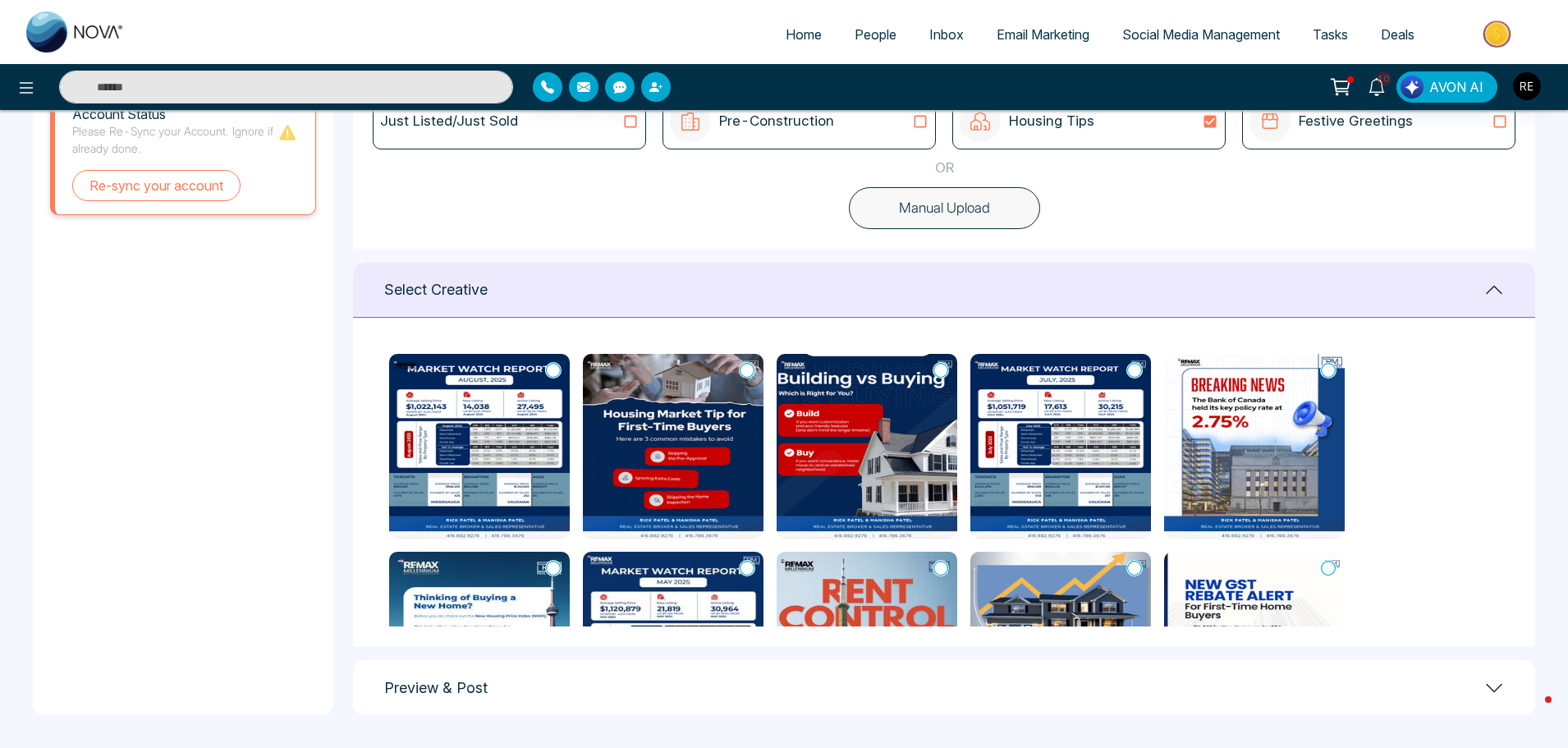
scroll to position [437, 0]
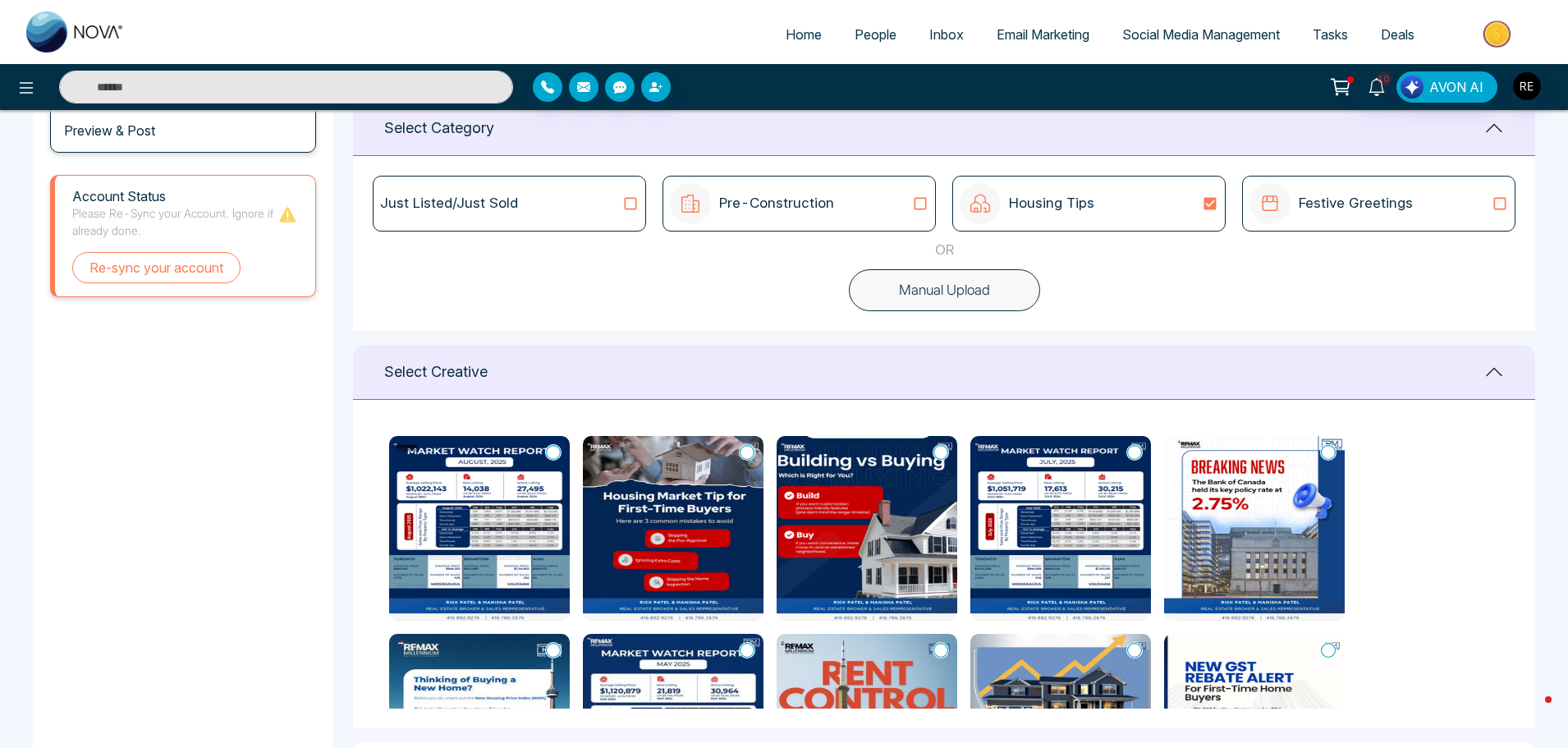
click at [557, 456] on icon at bounding box center [554, 451] width 15 height 16
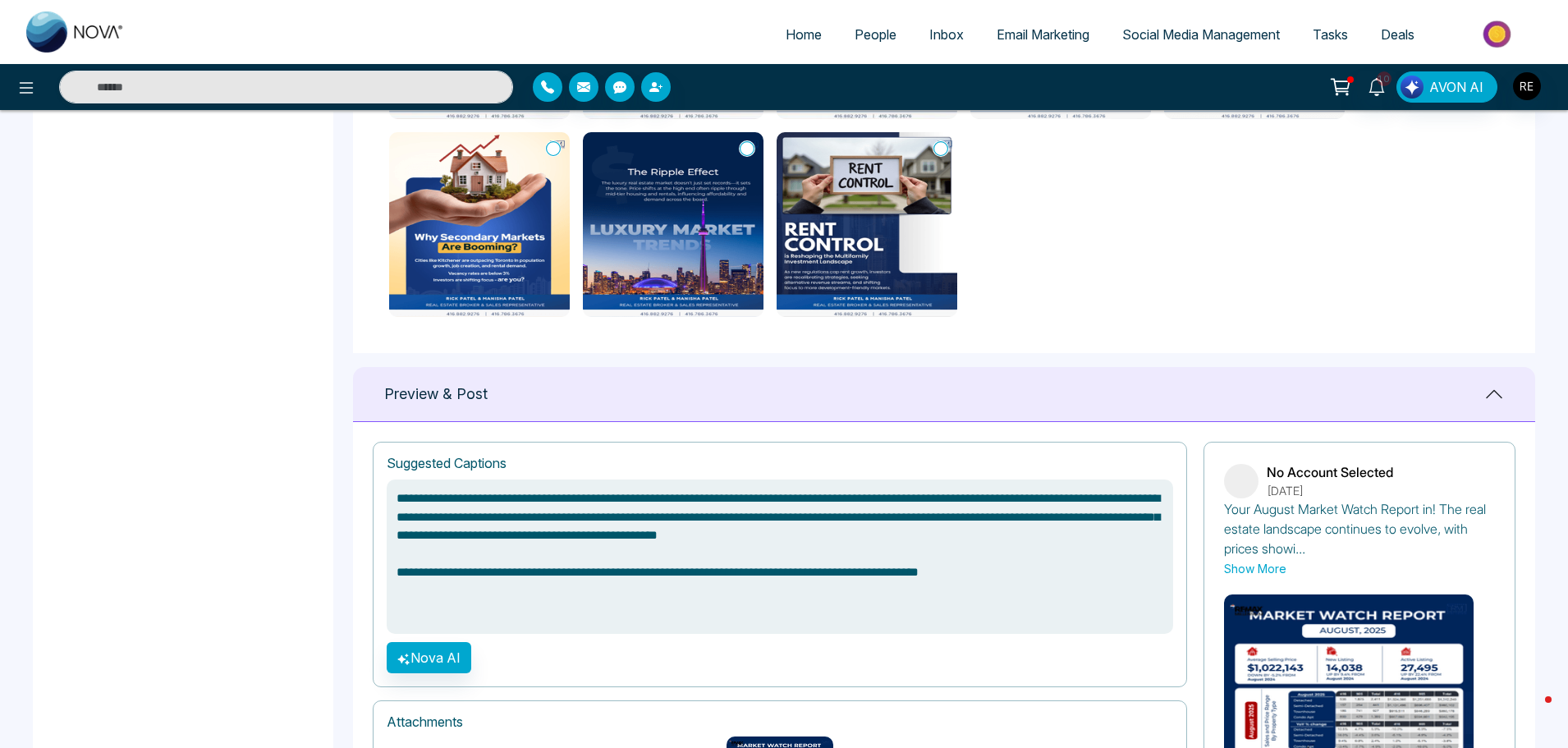
scroll to position [848, 0]
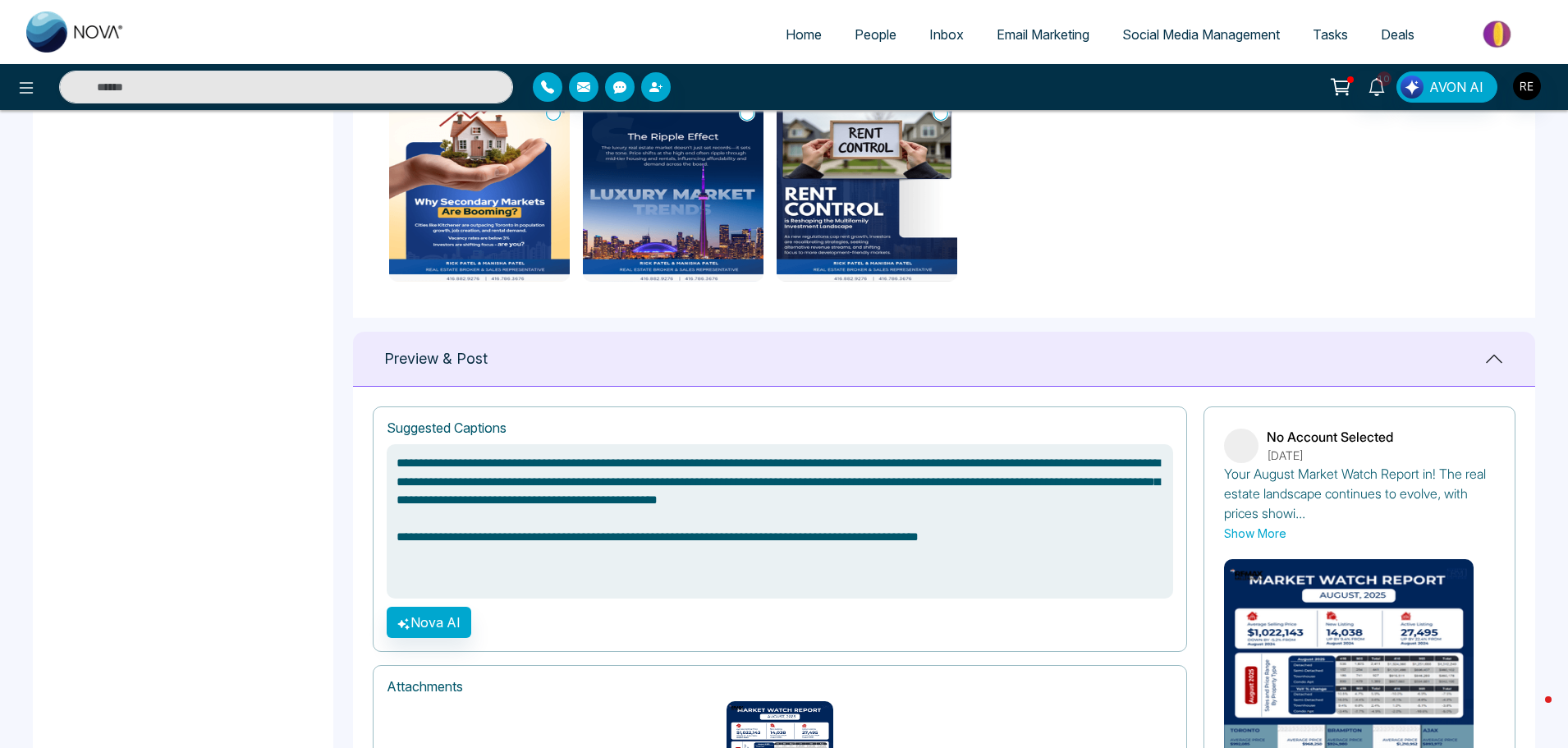
drag, startPoint x: 398, startPoint y: 541, endPoint x: 1086, endPoint y: 538, distance: 688.0
click at [1086, 538] on textarea "**********" at bounding box center [779, 520] width 786 height 154
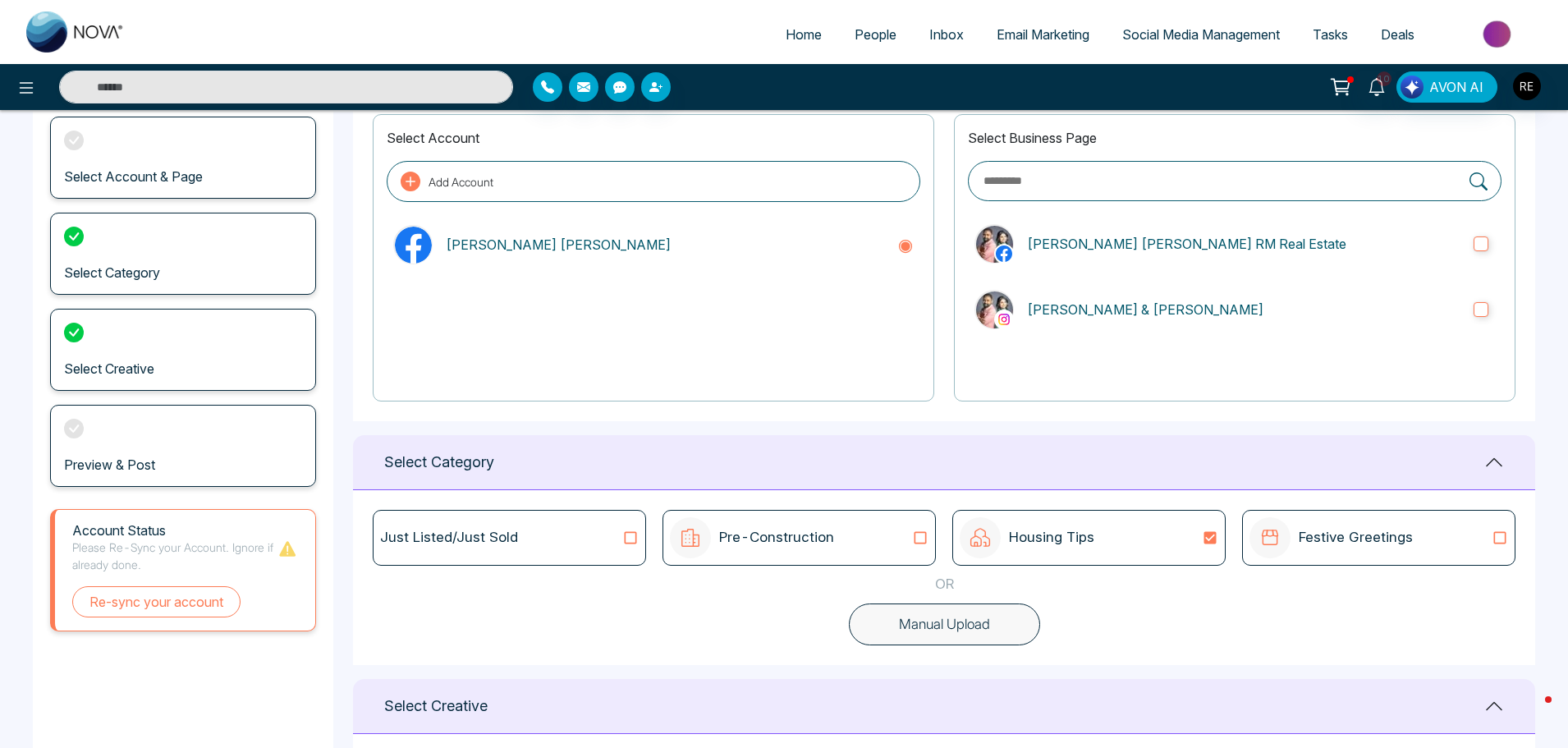
scroll to position [0, 0]
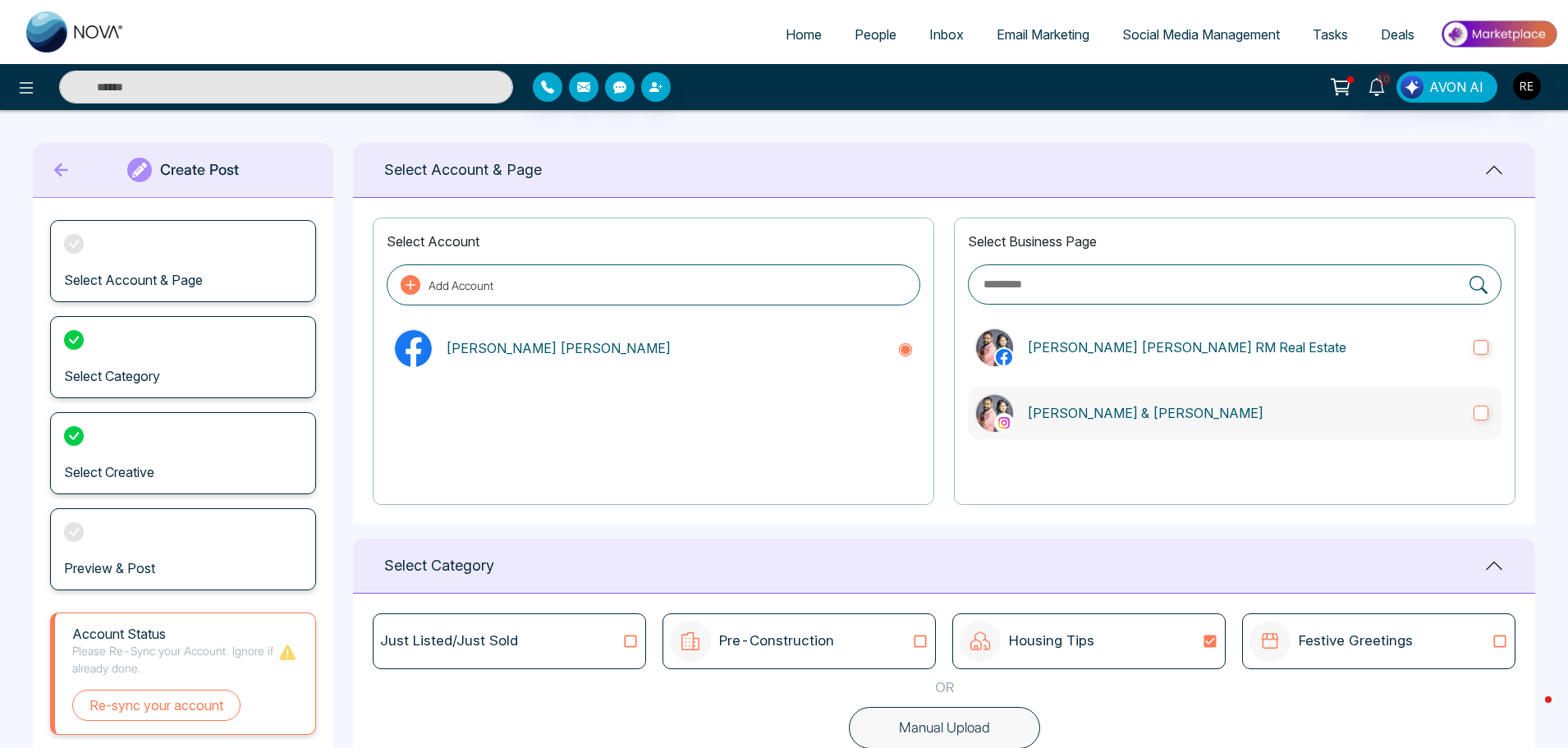
type textarea "**********"
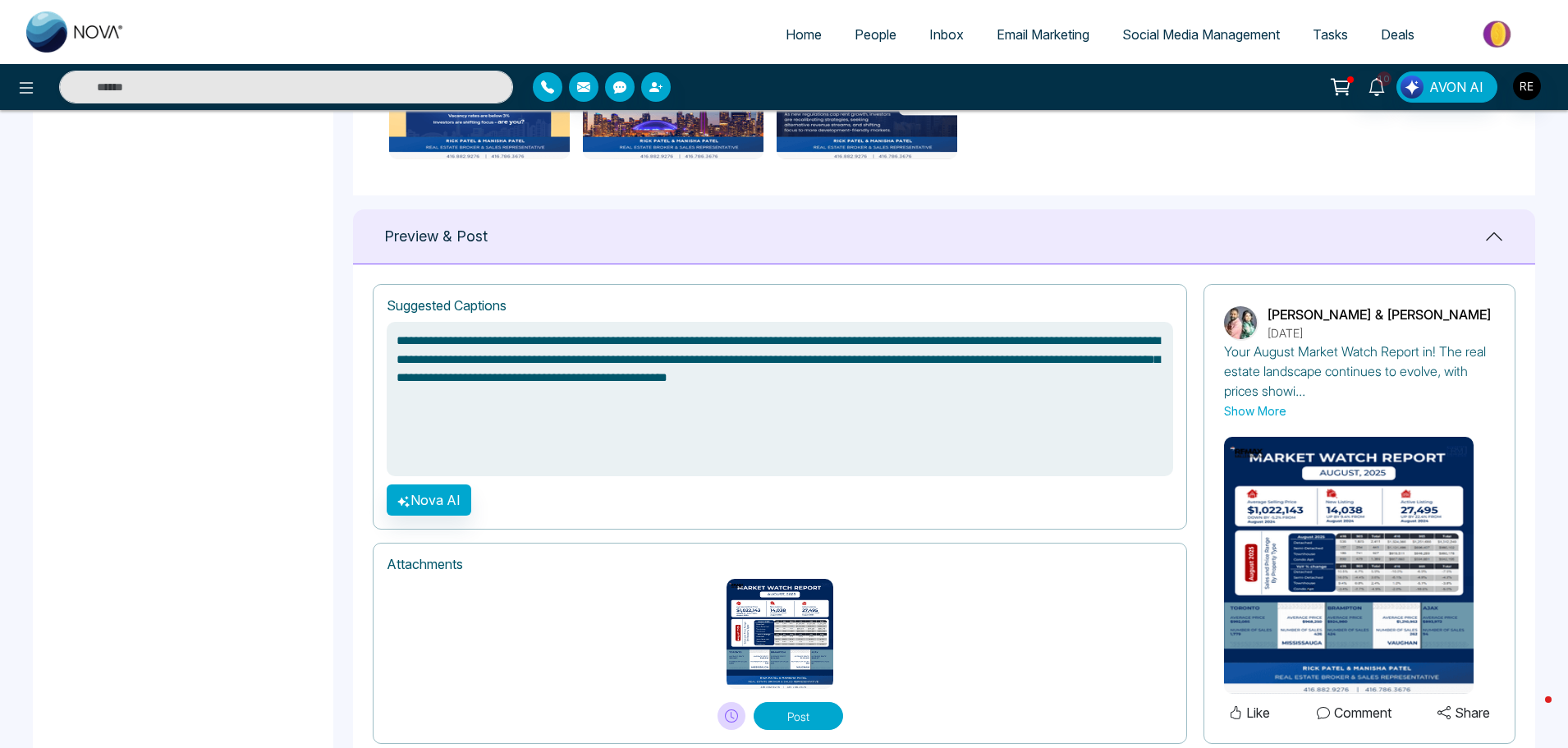
scroll to position [1018, 0]
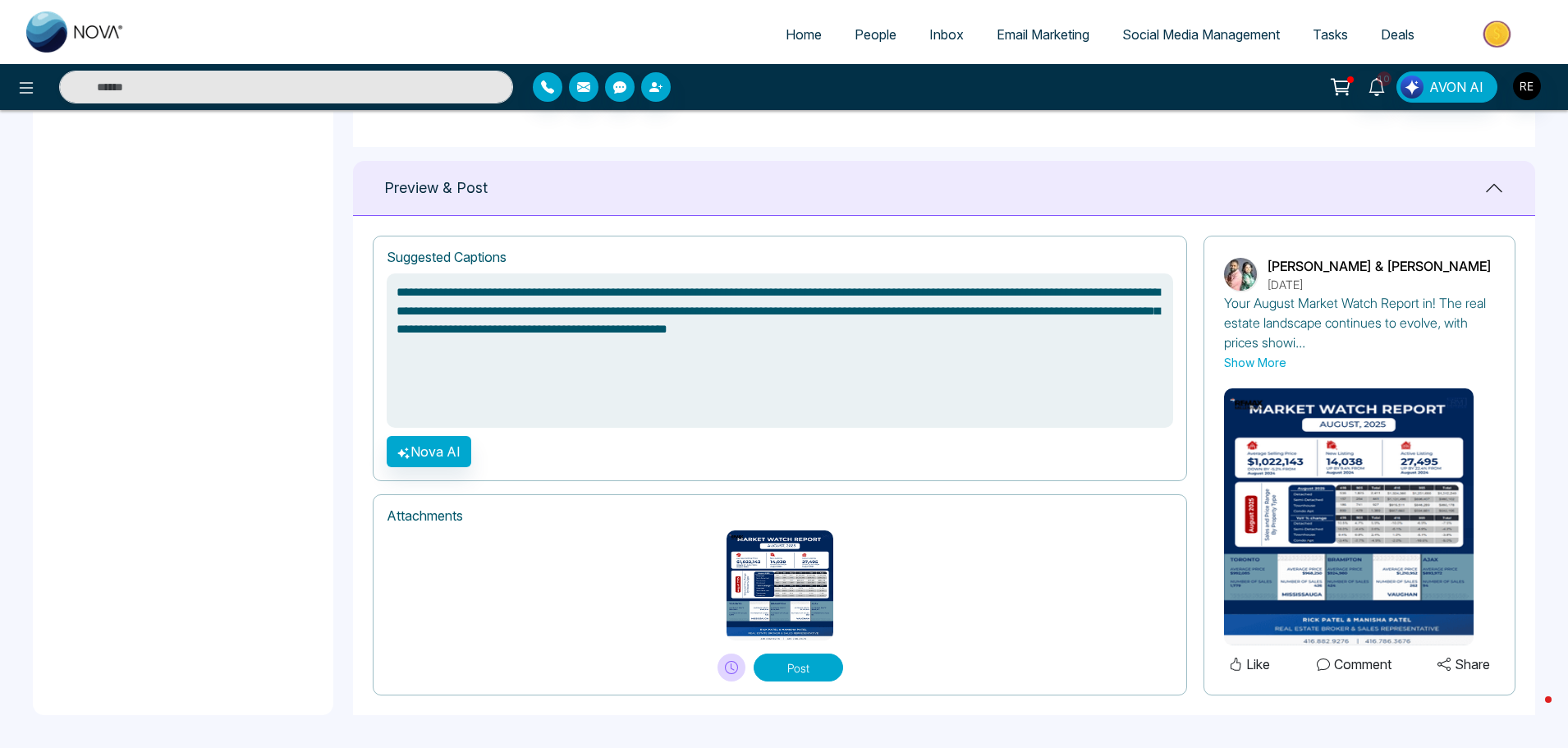
click at [787, 679] on button "Post" at bounding box center [798, 668] width 90 height 28
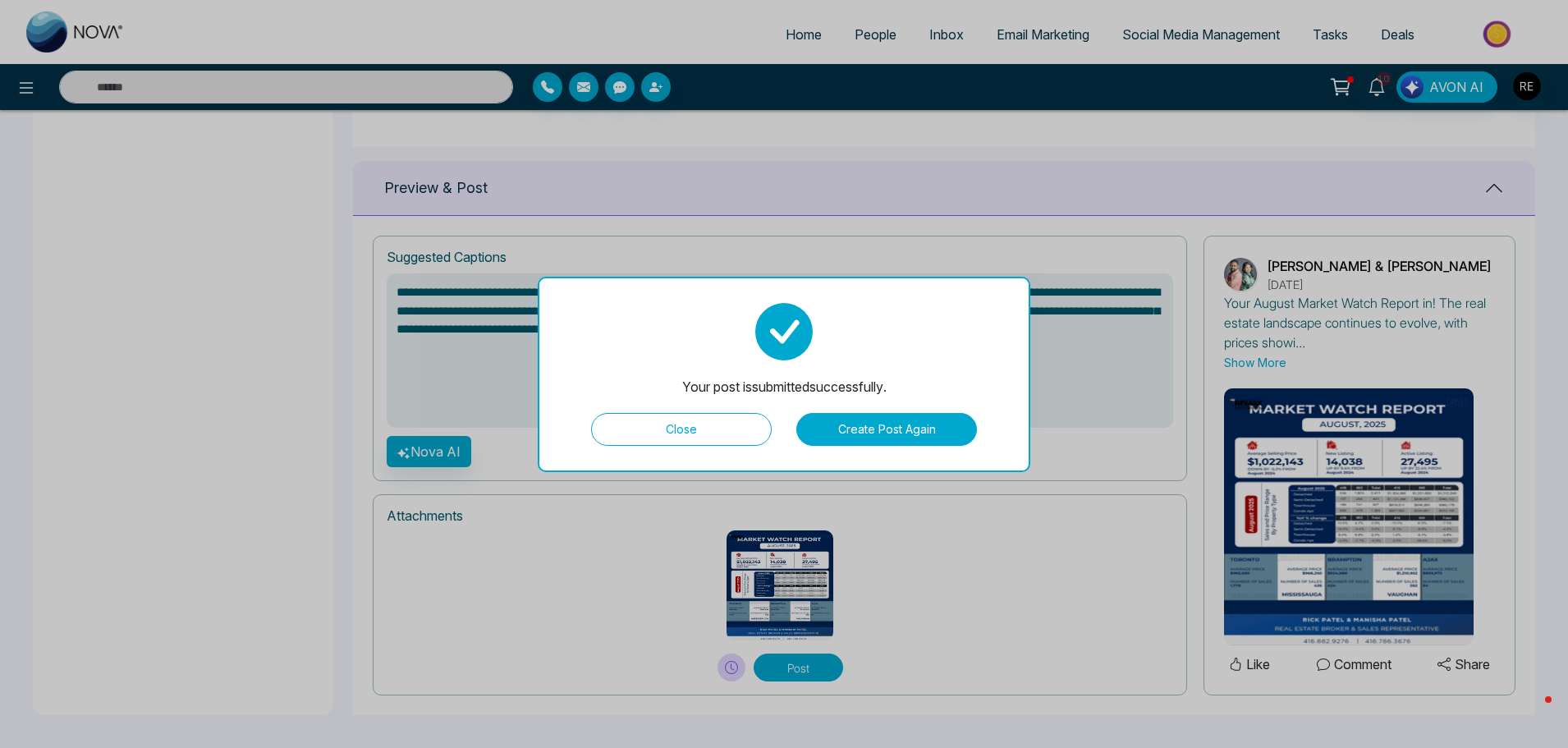
click at [652, 434] on button "Close" at bounding box center [681, 429] width 180 height 33
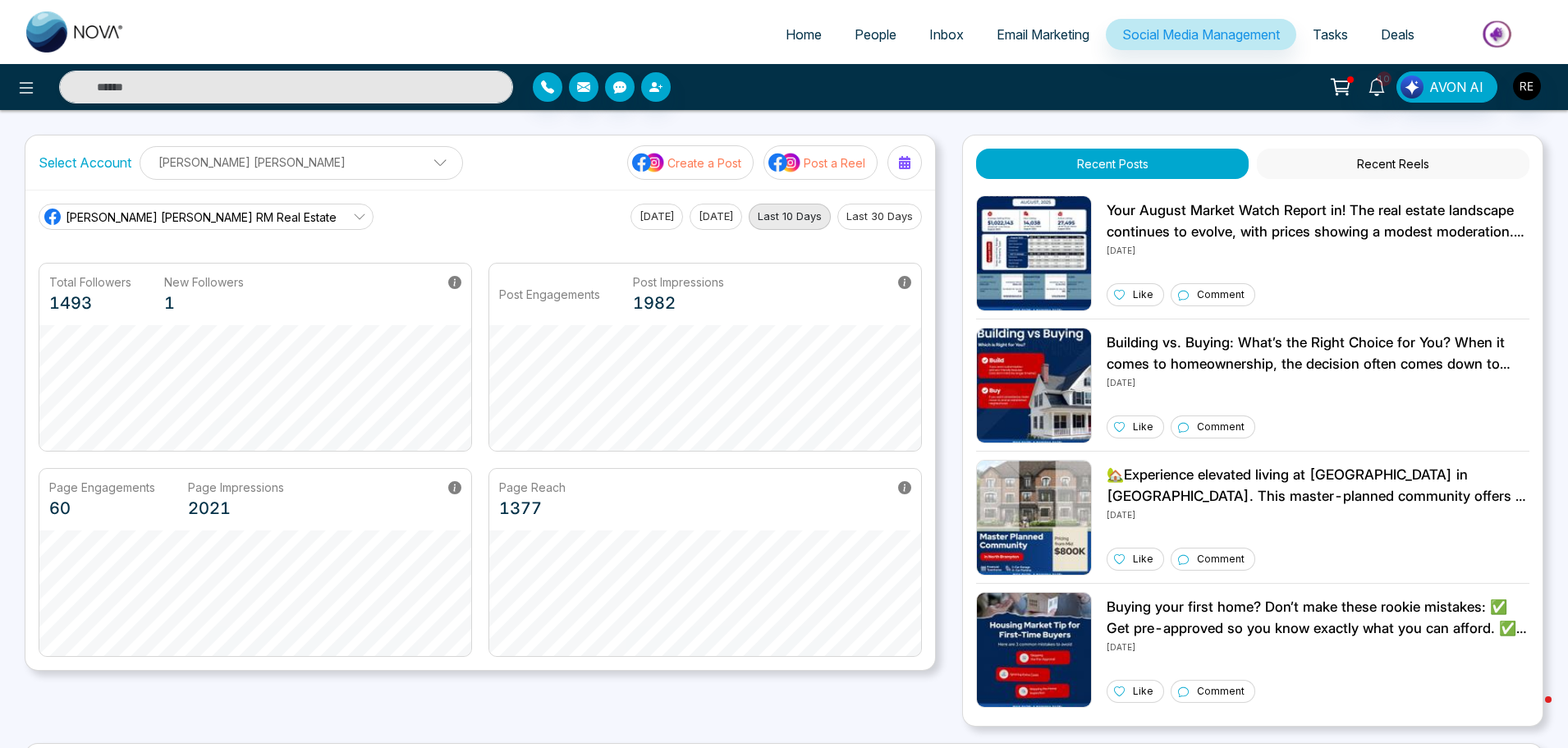
click at [1188, 33] on span "Social Media Management" at bounding box center [1201, 34] width 158 height 16
